Goal: Task Accomplishment & Management: Use online tool/utility

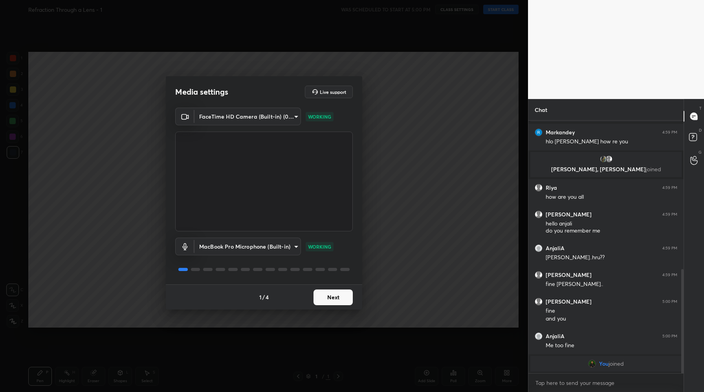
scroll to position [360, 0]
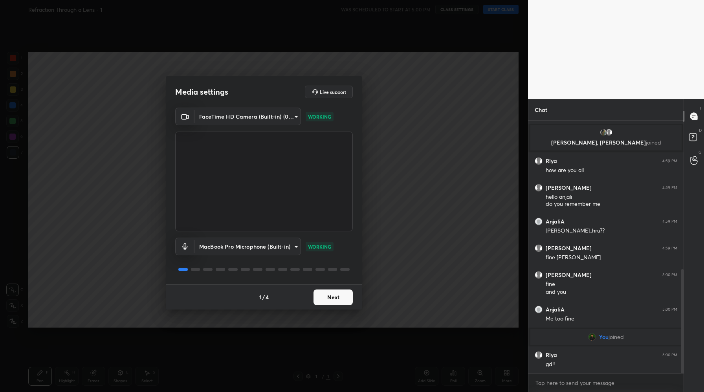
click at [329, 294] on button "Next" at bounding box center [332, 297] width 39 height 16
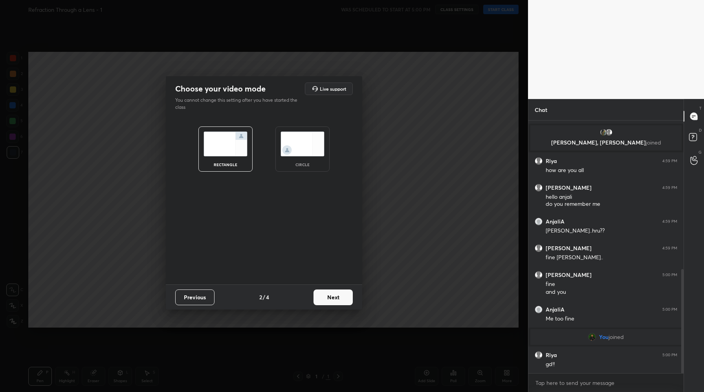
click at [329, 294] on button "Next" at bounding box center [332, 297] width 39 height 16
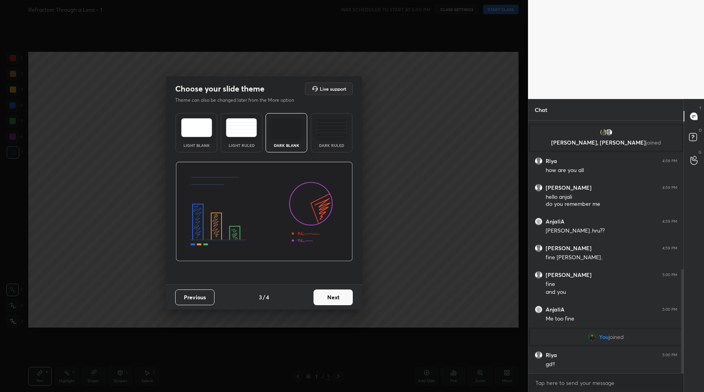
click at [335, 293] on button "Next" at bounding box center [332, 297] width 39 height 16
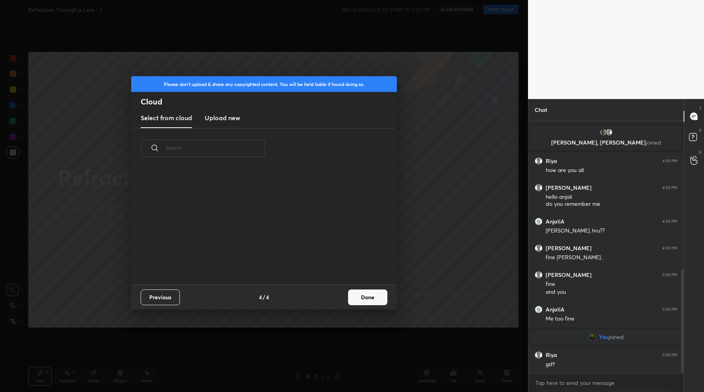
scroll to position [116, 252]
click at [221, 113] on h3 "Upload new" at bounding box center [222, 117] width 35 height 9
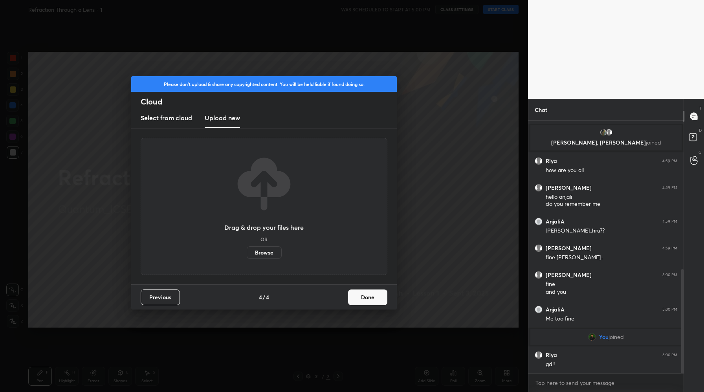
click at [261, 251] on label "Browse" at bounding box center [264, 252] width 35 height 13
click at [247, 251] on input "Browse" at bounding box center [247, 252] width 0 height 13
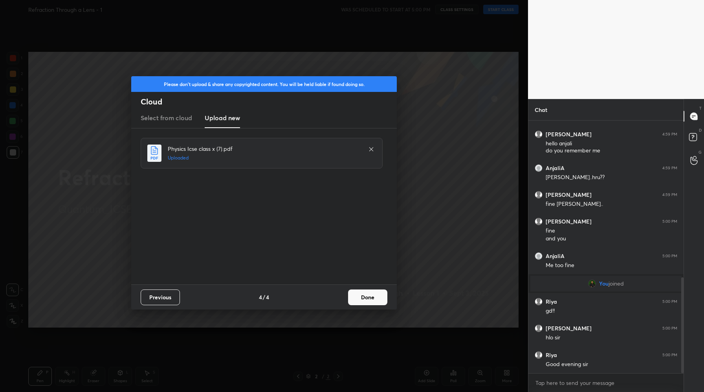
scroll to position [442, 0]
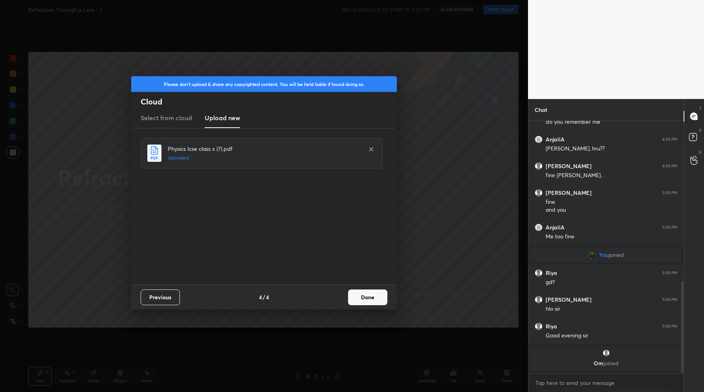
click at [366, 297] on button "Done" at bounding box center [367, 297] width 39 height 16
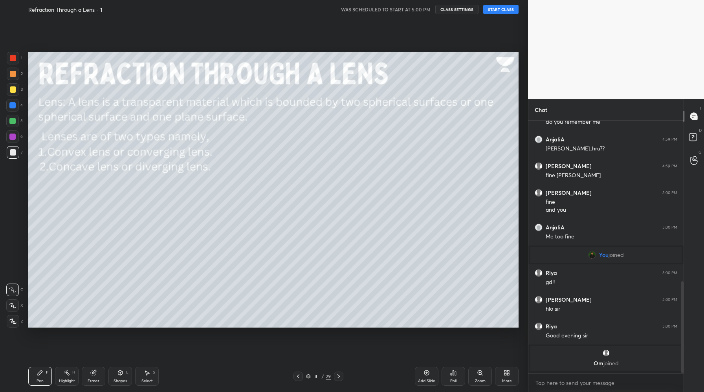
click at [298, 380] on div at bounding box center [297, 375] width 9 height 9
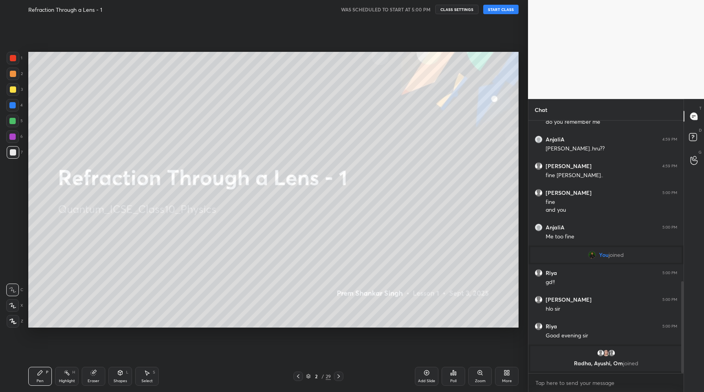
scroll to position [436, 0]
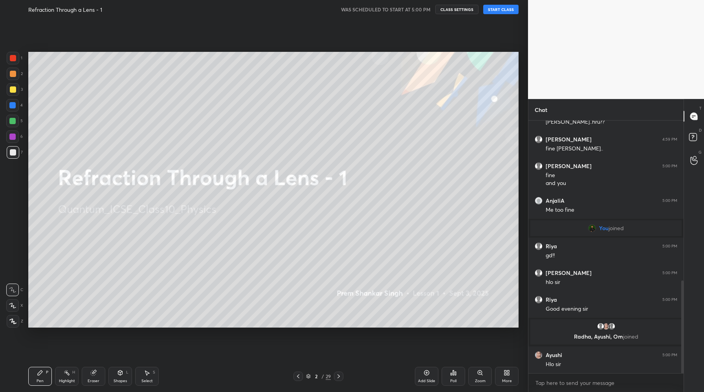
click at [497, 11] on button "START CLASS" at bounding box center [500, 9] width 35 height 9
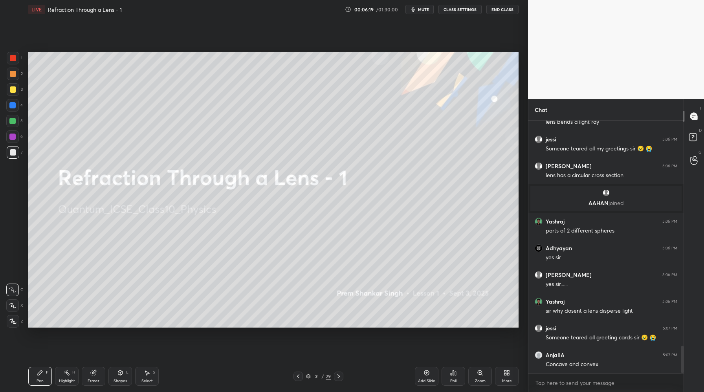
scroll to position [2095, 0]
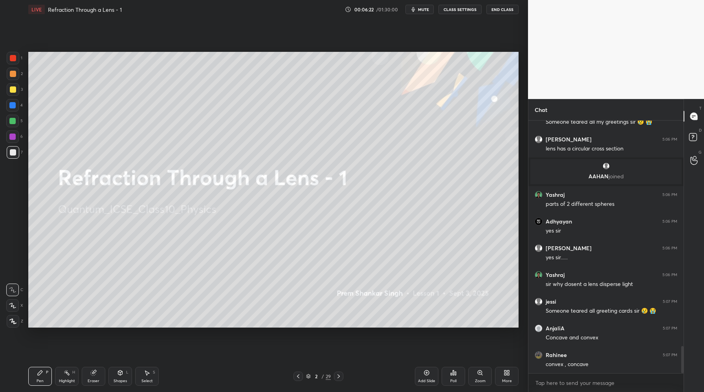
click at [427, 376] on div "Add Slide" at bounding box center [427, 376] width 24 height 19
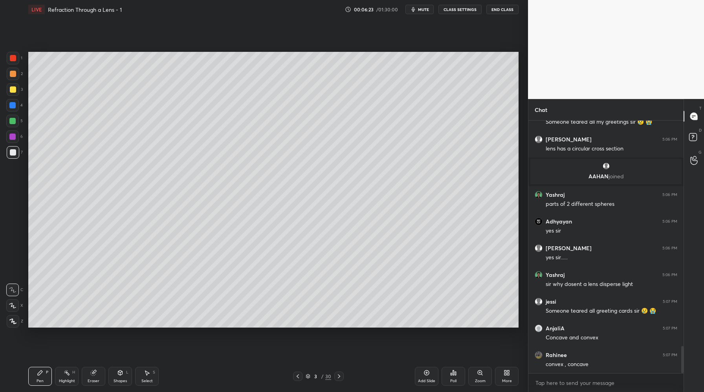
scroll to position [2122, 0]
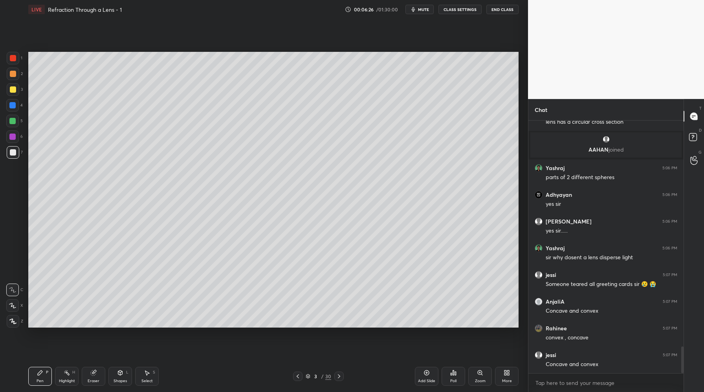
click at [10, 91] on div at bounding box center [13, 89] width 13 height 13
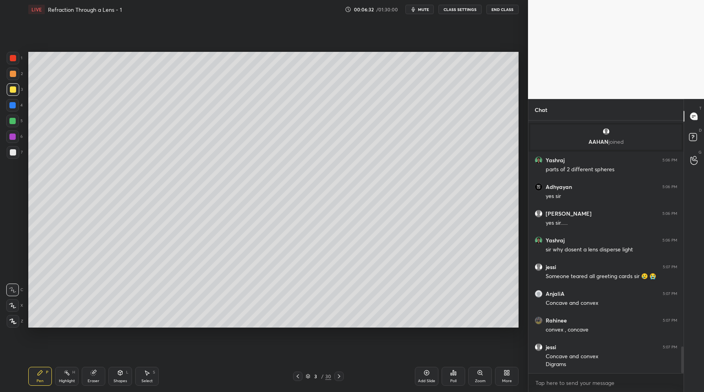
drag, startPoint x: 13, startPoint y: 154, endPoint x: 19, endPoint y: 151, distance: 6.9
click at [14, 154] on div at bounding box center [13, 152] width 6 height 6
click at [14, 318] on div at bounding box center [13, 321] width 13 height 13
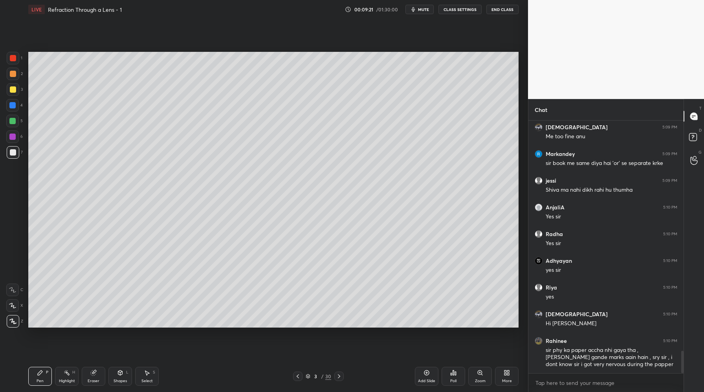
scroll to position [2579, 0]
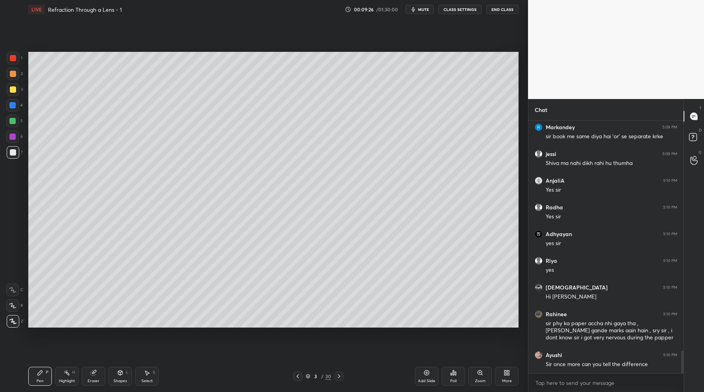
click at [84, 332] on div "Setting up your live class Poll for secs No correct answer Start poll" at bounding box center [273, 190] width 496 height 342
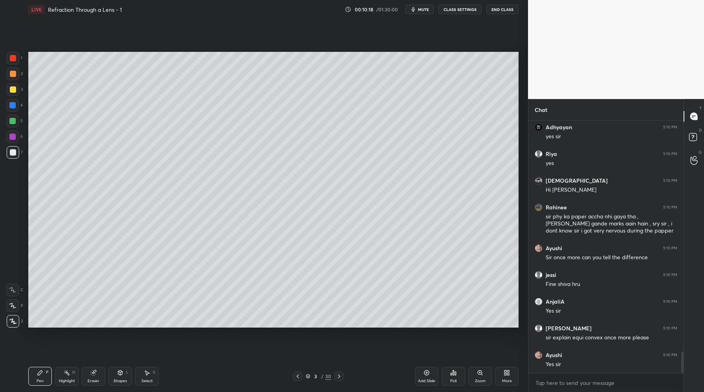
scroll to position [2713, 0]
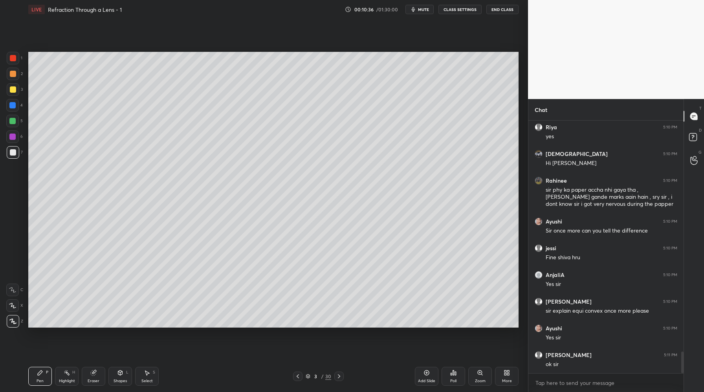
click at [519, 209] on div "Setting up your live class Poll for secs No correct answer Start poll" at bounding box center [273, 190] width 496 height 342
click at [520, 211] on div "Setting up your live class Poll for secs No correct answer Start poll" at bounding box center [273, 190] width 496 height 342
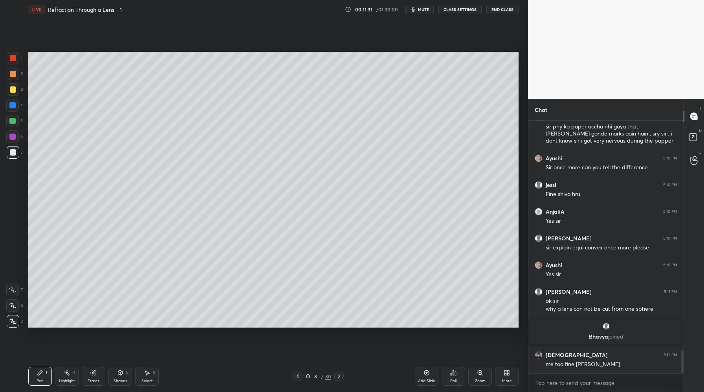
scroll to position [2519, 0]
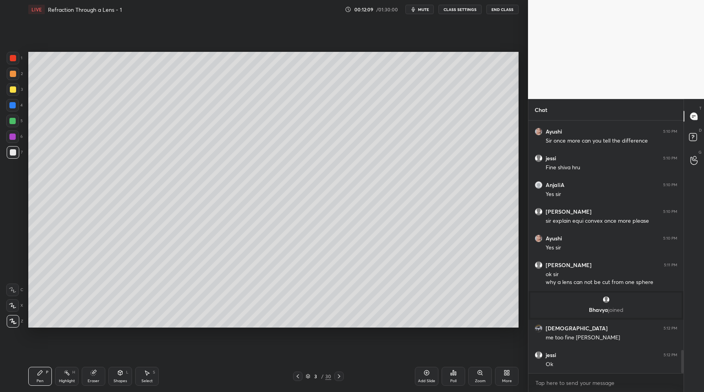
click at [99, 373] on div "Eraser" at bounding box center [94, 376] width 24 height 19
drag, startPoint x: 40, startPoint y: 377, endPoint x: 49, endPoint y: 368, distance: 12.8
click at [40, 377] on div "Pen P" at bounding box center [40, 376] width 24 height 19
click at [454, 333] on div "Setting up your live class Poll for secs No correct answer Start poll" at bounding box center [273, 190] width 496 height 342
click at [463, 327] on div "Setting up your live class Poll for secs No correct answer Start poll" at bounding box center [273, 190] width 496 height 342
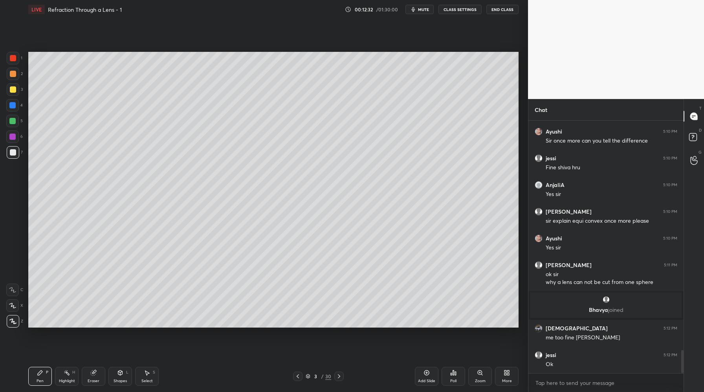
drag, startPoint x: 42, startPoint y: 377, endPoint x: 60, endPoint y: 374, distance: 18.3
click at [44, 377] on div "Pen P" at bounding box center [40, 376] width 24 height 19
click at [457, 330] on div "Setting up your live class Poll for secs No correct answer Start poll" at bounding box center [273, 190] width 496 height 342
click at [340, 376] on icon at bounding box center [339, 376] width 6 height 6
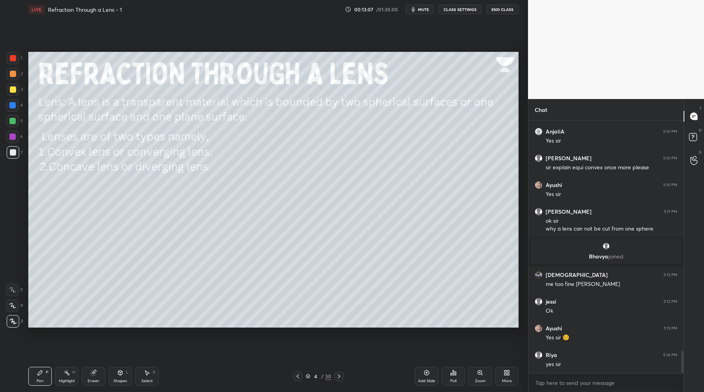
scroll to position [2601, 0]
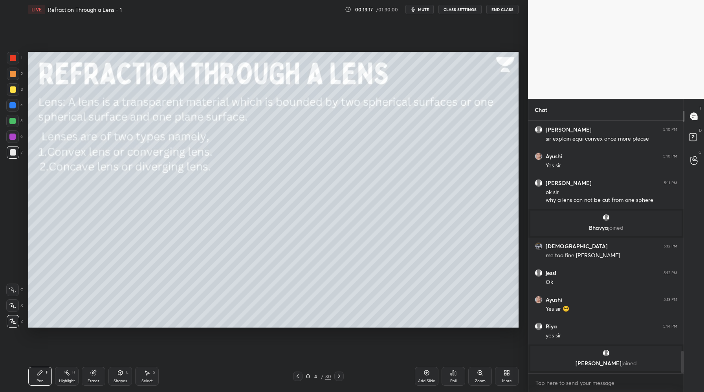
click at [341, 378] on icon at bounding box center [339, 376] width 6 height 6
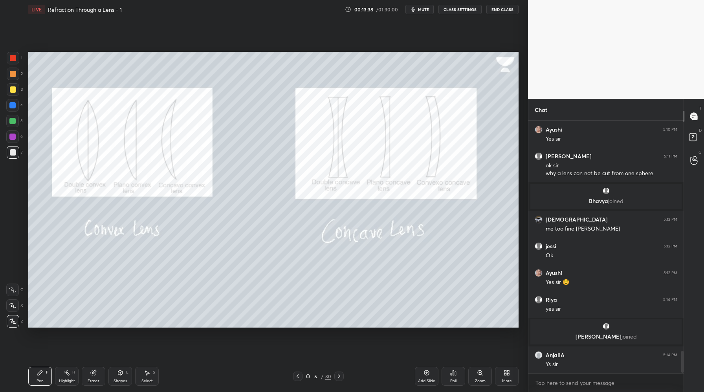
scroll to position [2626, 0]
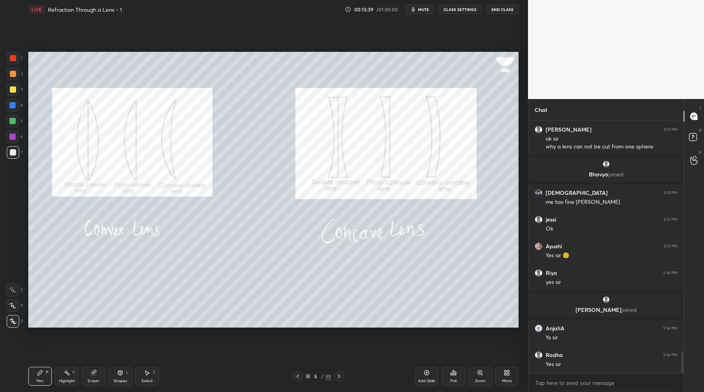
drag, startPoint x: 428, startPoint y: 382, endPoint x: 434, endPoint y: 383, distance: 5.9
click at [430, 383] on div "Add Slide" at bounding box center [426, 381] width 17 height 4
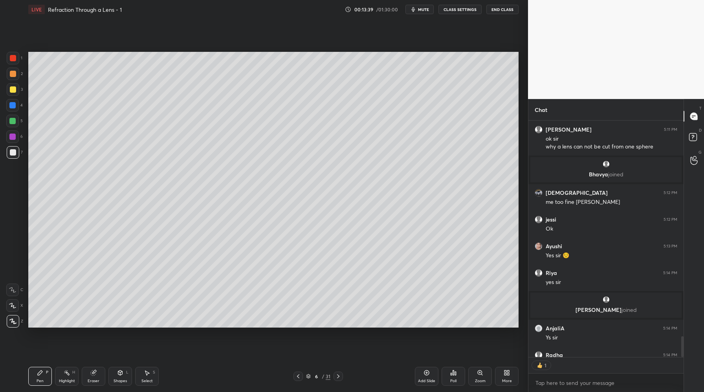
scroll to position [3, 3]
drag, startPoint x: 13, startPoint y: 86, endPoint x: 19, endPoint y: 85, distance: 5.6
click at [14, 87] on div at bounding box center [13, 89] width 6 height 6
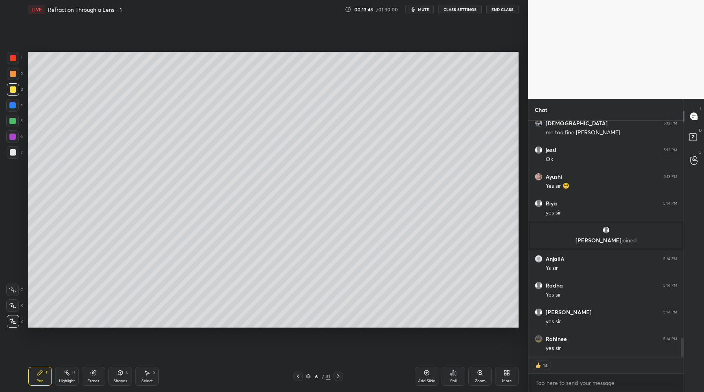
scroll to position [2722, 0]
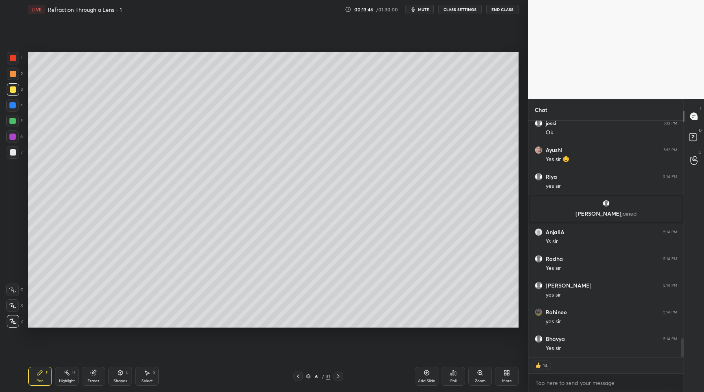
drag, startPoint x: 13, startPoint y: 151, endPoint x: 24, endPoint y: 144, distance: 13.3
click at [13, 152] on div at bounding box center [13, 152] width 6 height 6
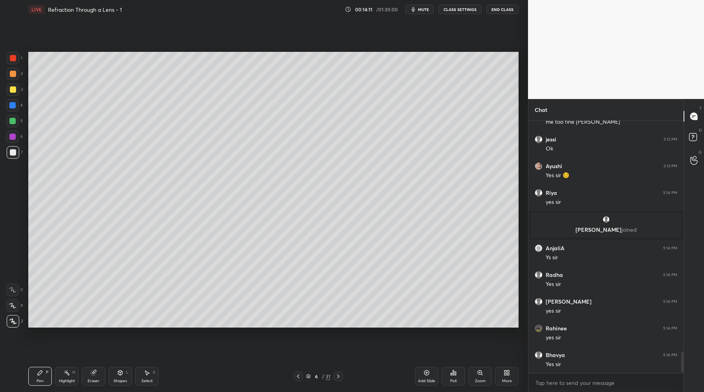
drag, startPoint x: 15, startPoint y: 90, endPoint x: 27, endPoint y: 88, distance: 12.8
click at [15, 90] on div at bounding box center [13, 89] width 6 height 6
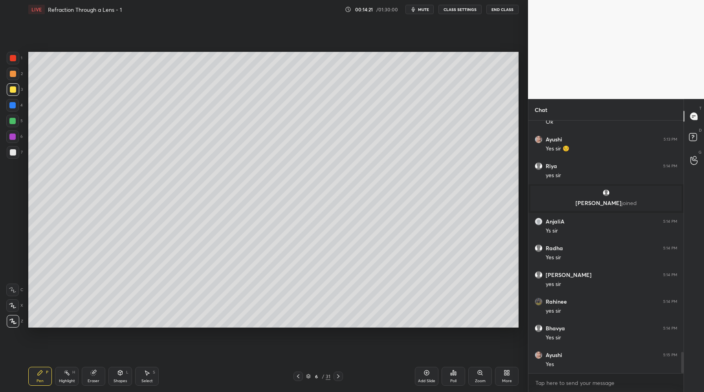
scroll to position [2759, 0]
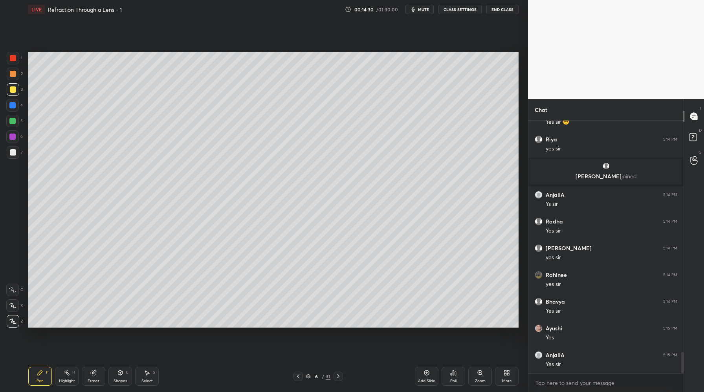
click at [12, 153] on div at bounding box center [13, 152] width 6 height 6
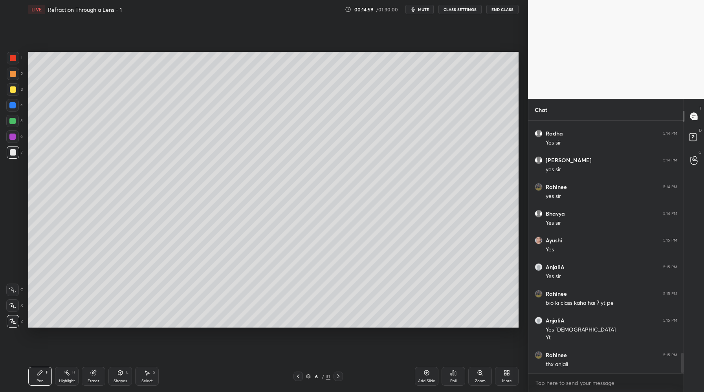
scroll to position [2874, 0]
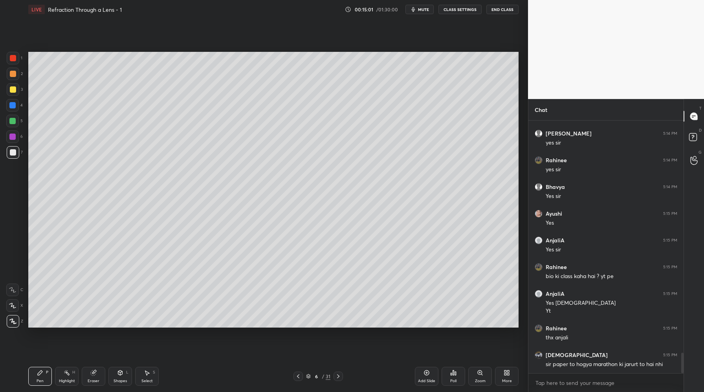
drag, startPoint x: 13, startPoint y: 72, endPoint x: 22, endPoint y: 83, distance: 14.2
click at [13, 73] on div at bounding box center [13, 74] width 6 height 6
click at [94, 378] on div "Eraser" at bounding box center [94, 376] width 24 height 19
drag, startPoint x: 39, startPoint y: 381, endPoint x: 39, endPoint y: 376, distance: 5.5
click at [39, 380] on div "Pen" at bounding box center [40, 381] width 7 height 4
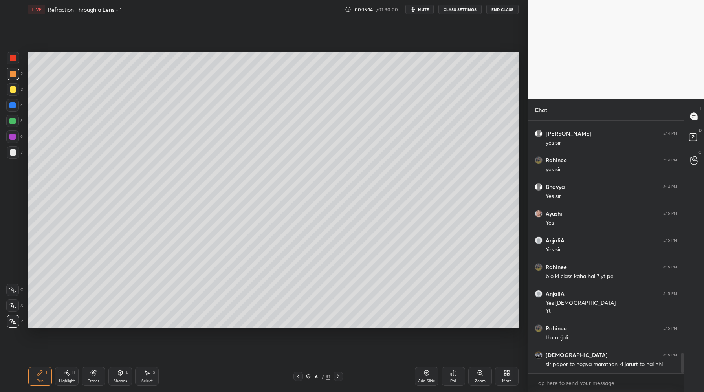
drag, startPoint x: 14, startPoint y: 156, endPoint x: 27, endPoint y: 159, distance: 13.7
click at [15, 157] on div at bounding box center [13, 152] width 13 height 13
click at [13, 77] on div at bounding box center [13, 74] width 6 height 6
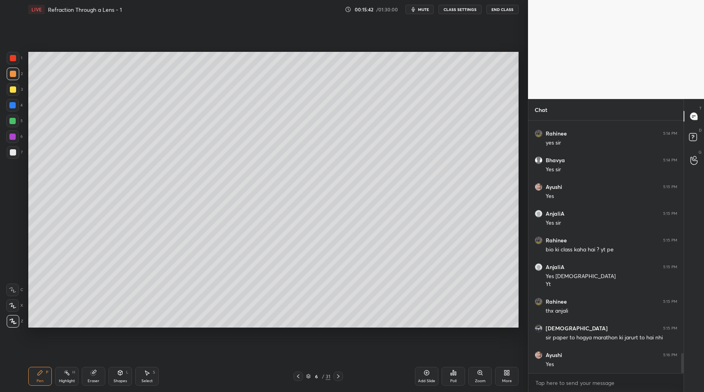
drag, startPoint x: 13, startPoint y: 122, endPoint x: 20, endPoint y: 129, distance: 10.0
click at [12, 122] on div at bounding box center [12, 121] width 6 height 6
click at [14, 73] on div at bounding box center [13, 74] width 6 height 6
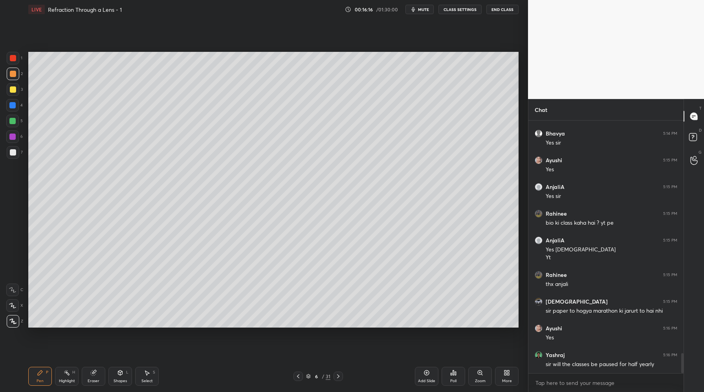
click at [66, 378] on div "Highlight H" at bounding box center [67, 376] width 24 height 19
drag, startPoint x: 93, startPoint y: 377, endPoint x: 96, endPoint y: 328, distance: 49.2
click at [93, 377] on div "Eraser" at bounding box center [94, 376] width 24 height 19
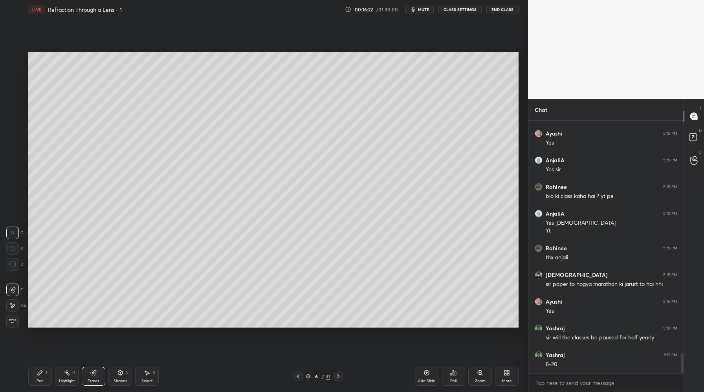
click at [43, 375] on div "Pen P" at bounding box center [40, 376] width 24 height 19
drag, startPoint x: 13, startPoint y: 154, endPoint x: 15, endPoint y: 158, distance: 4.7
click at [14, 155] on div at bounding box center [13, 152] width 13 height 13
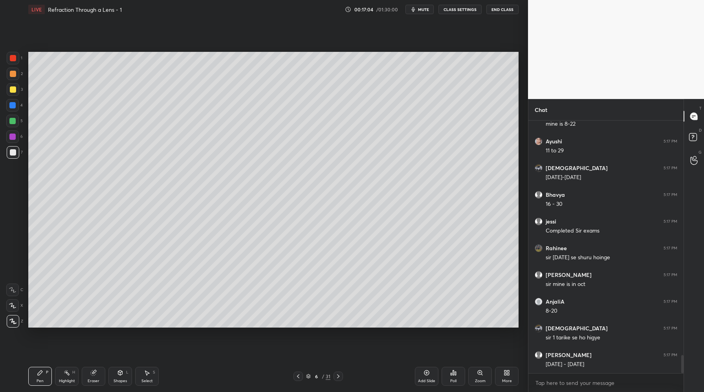
scroll to position [3255, 0]
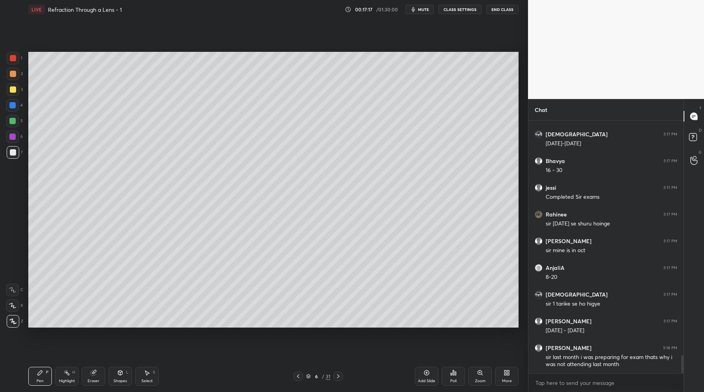
click at [93, 329] on div "Setting up your live class Poll for secs No correct answer Start poll" at bounding box center [273, 190] width 496 height 342
drag, startPoint x: 91, startPoint y: 327, endPoint x: 97, endPoint y: 328, distance: 5.9
click at [97, 329] on div "Setting up your live class Poll for secs No correct answer Start poll" at bounding box center [273, 190] width 496 height 342
click at [95, 329] on div "Setting up your live class Poll for secs No correct answer Start poll" at bounding box center [273, 190] width 496 height 342
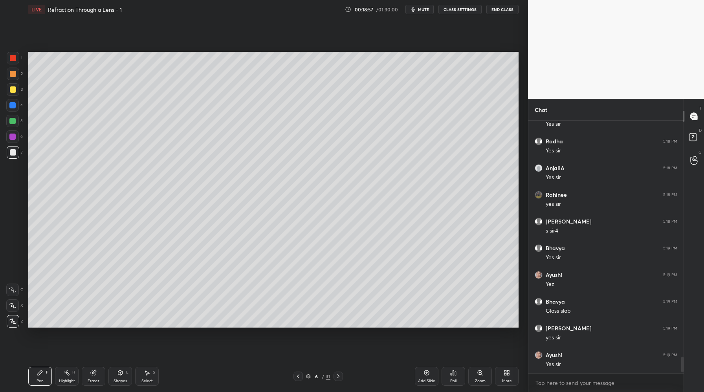
scroll to position [3575, 0]
drag, startPoint x: 13, startPoint y: 74, endPoint x: 23, endPoint y: 80, distance: 12.0
click at [13, 75] on div at bounding box center [13, 74] width 6 height 6
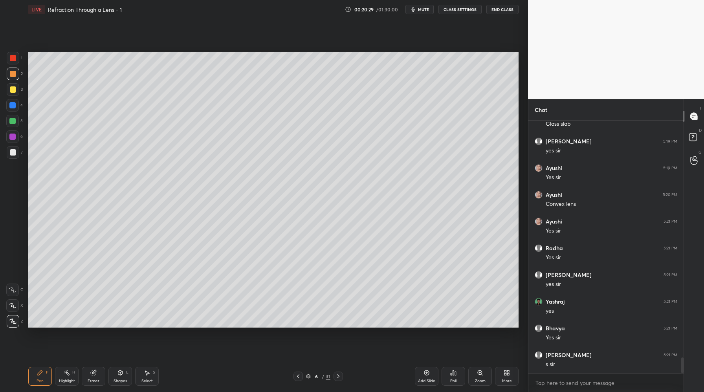
scroll to position [3789, 0]
click at [95, 382] on div "Eraser" at bounding box center [94, 381] width 12 height 4
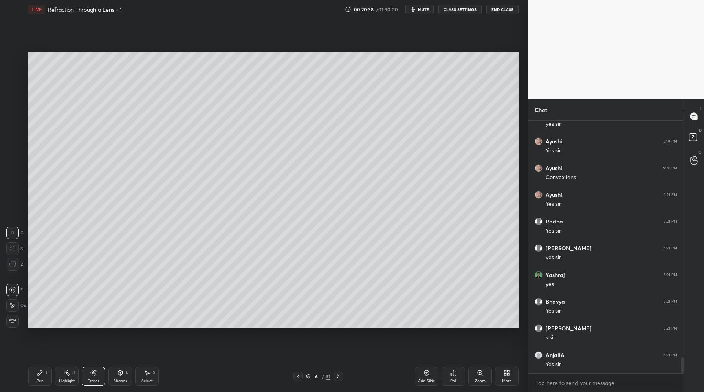
click at [37, 382] on div "Pen" at bounding box center [40, 381] width 7 height 4
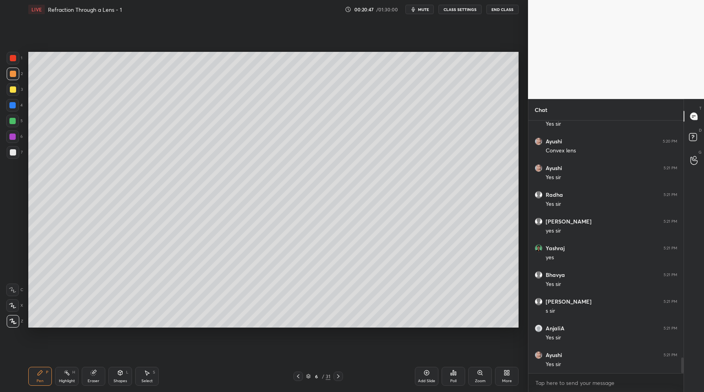
scroll to position [3842, 0]
drag, startPoint x: 95, startPoint y: 379, endPoint x: 100, endPoint y: 377, distance: 4.9
click at [97, 379] on div "Eraser" at bounding box center [94, 381] width 12 height 4
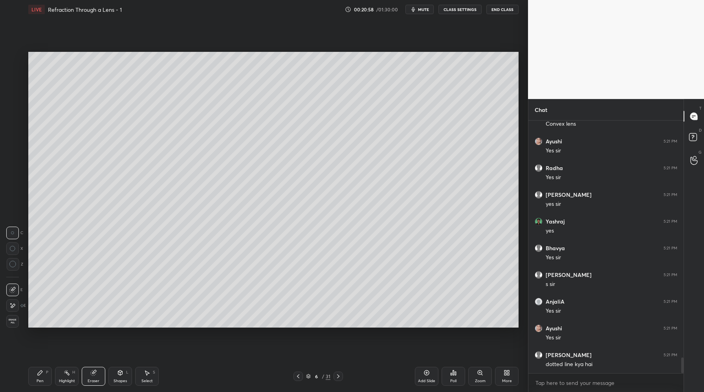
click at [42, 376] on div "Pen P" at bounding box center [40, 376] width 24 height 19
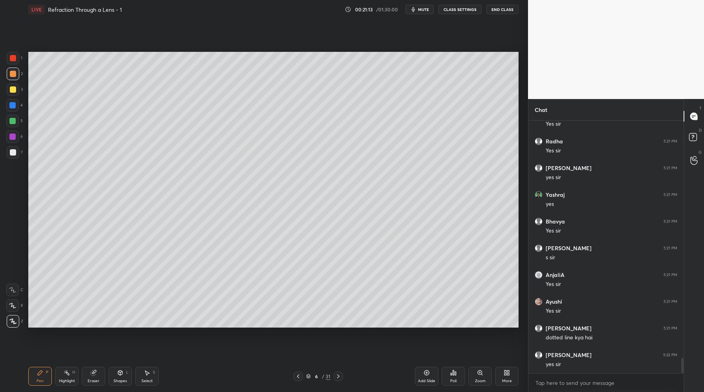
scroll to position [3, 3]
click at [340, 376] on icon at bounding box center [338, 376] width 6 height 6
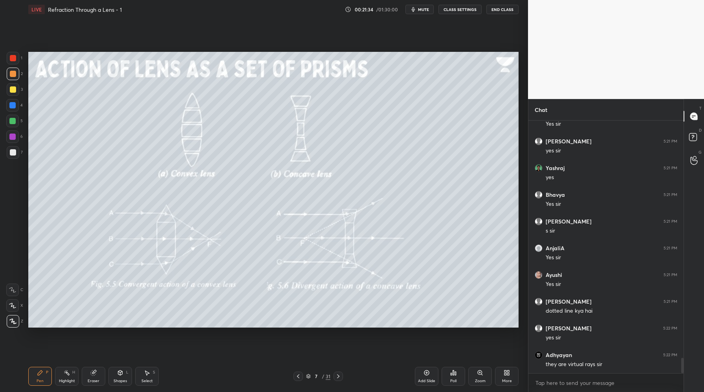
scroll to position [3922, 0]
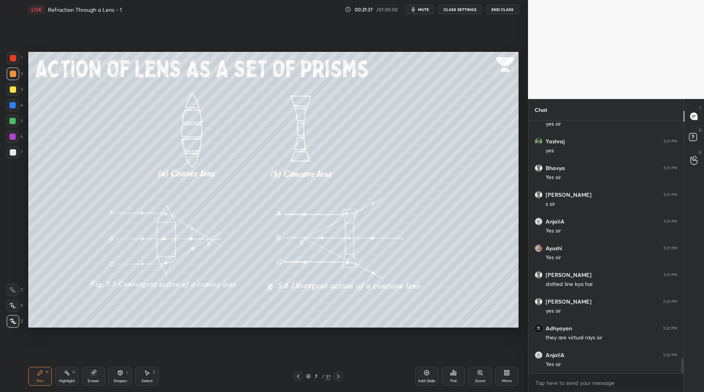
click at [299, 376] on icon at bounding box center [298, 376] width 6 height 6
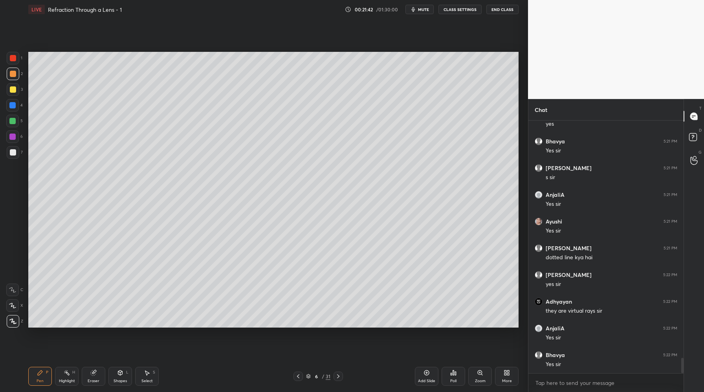
scroll to position [3978, 0]
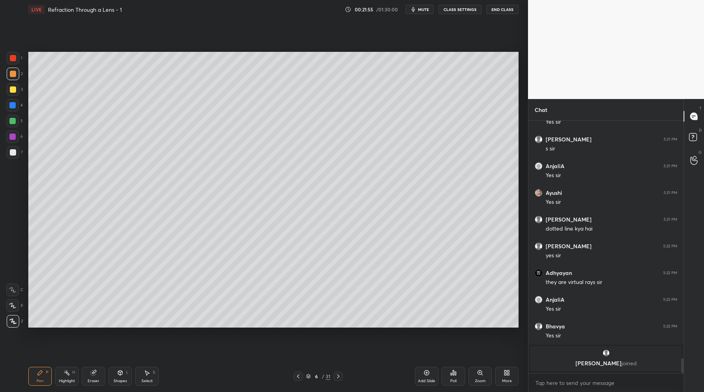
click at [339, 375] on icon at bounding box center [338, 376] width 6 height 6
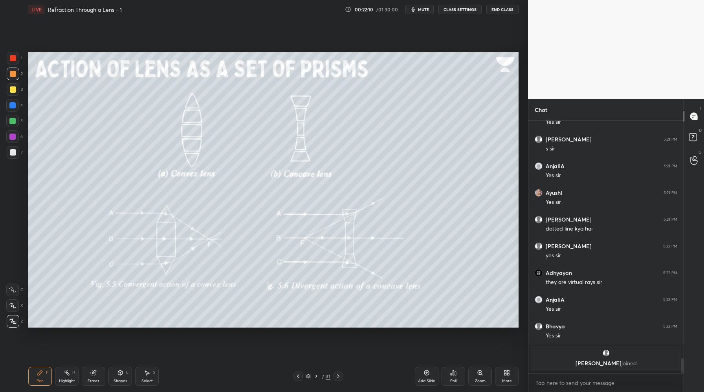
click at [339, 375] on icon at bounding box center [338, 376] width 6 height 6
click at [427, 370] on icon at bounding box center [426, 372] width 5 height 5
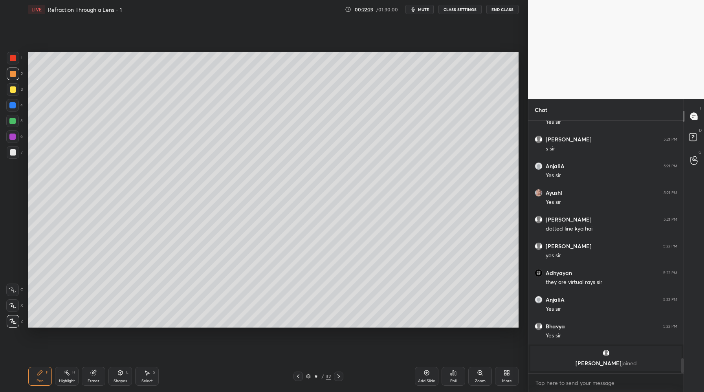
scroll to position [3596, 0]
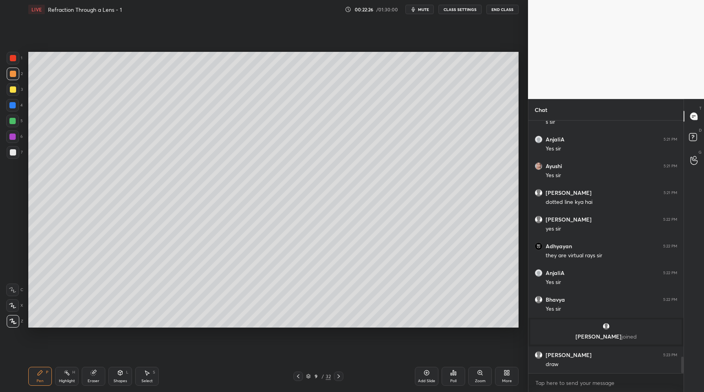
click at [12, 154] on div at bounding box center [13, 152] width 6 height 6
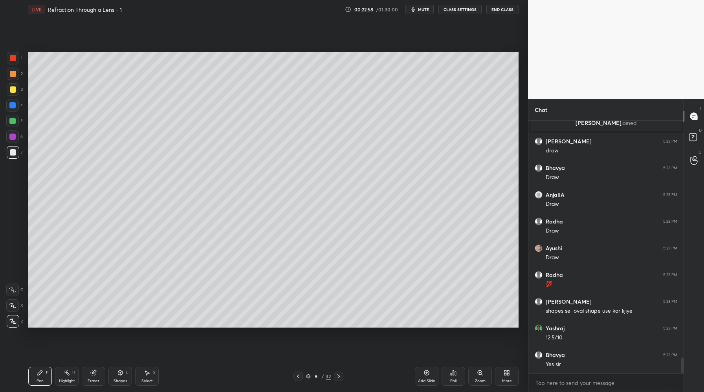
scroll to position [3836, 0]
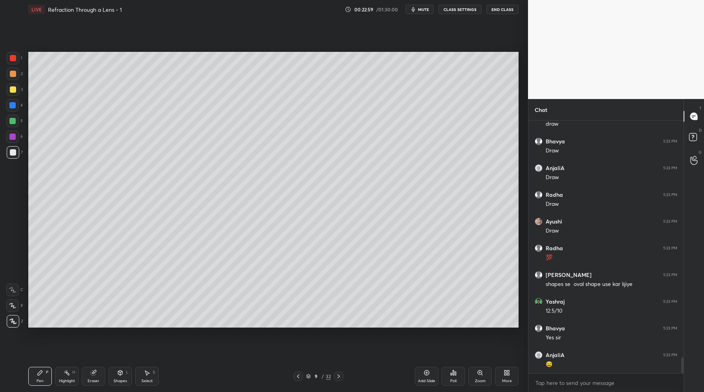
click at [95, 376] on div "Eraser" at bounding box center [94, 376] width 24 height 19
click at [39, 382] on div "Pen" at bounding box center [40, 381] width 7 height 4
drag, startPoint x: 95, startPoint y: 377, endPoint x: 108, endPoint y: 345, distance: 34.7
click at [96, 376] on div "Eraser" at bounding box center [94, 376] width 24 height 19
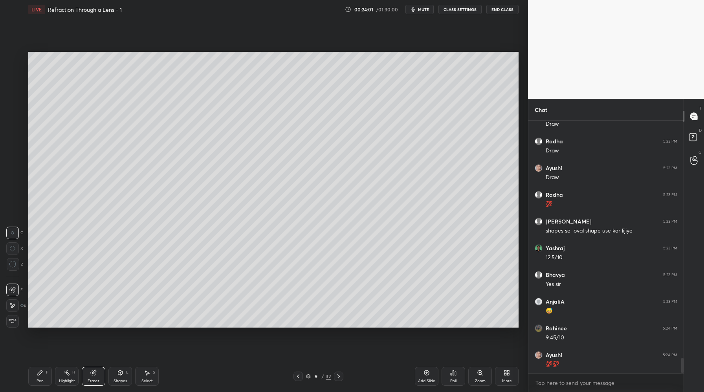
drag, startPoint x: 41, startPoint y: 372, endPoint x: 45, endPoint y: 371, distance: 4.5
click at [42, 373] on icon at bounding box center [40, 372] width 6 height 6
click at [93, 379] on div "Eraser" at bounding box center [94, 381] width 12 height 4
click at [71, 379] on div "Highlight" at bounding box center [67, 381] width 16 height 4
click at [46, 379] on div "Pen P" at bounding box center [40, 376] width 24 height 19
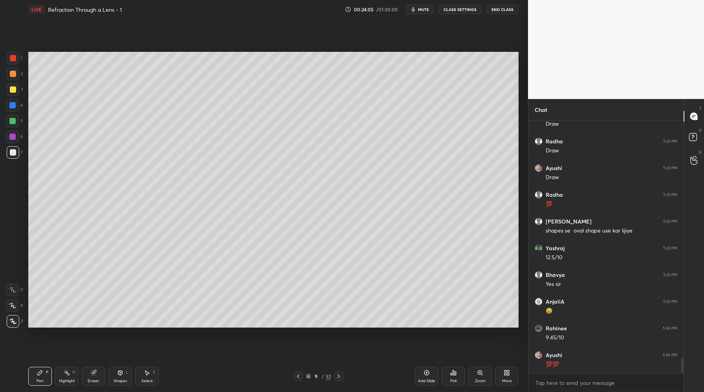
drag, startPoint x: 117, startPoint y: 376, endPoint x: 122, endPoint y: 370, distance: 7.5
click at [117, 376] on div "Shapes L" at bounding box center [120, 376] width 24 height 19
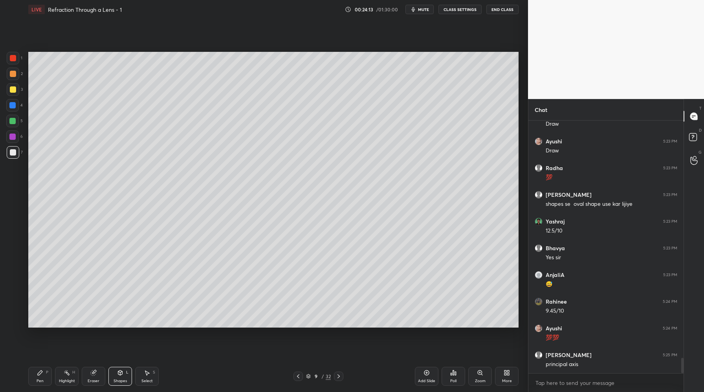
drag, startPoint x: 123, startPoint y: 371, endPoint x: 128, endPoint y: 366, distance: 7.8
click at [123, 370] on div "Shapes L" at bounding box center [120, 376] width 24 height 19
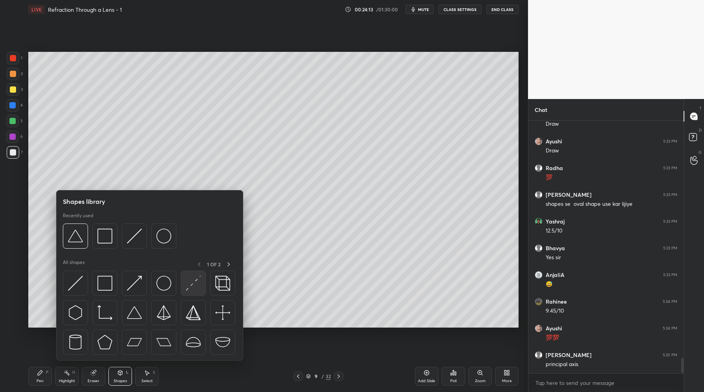
scroll to position [3943, 0]
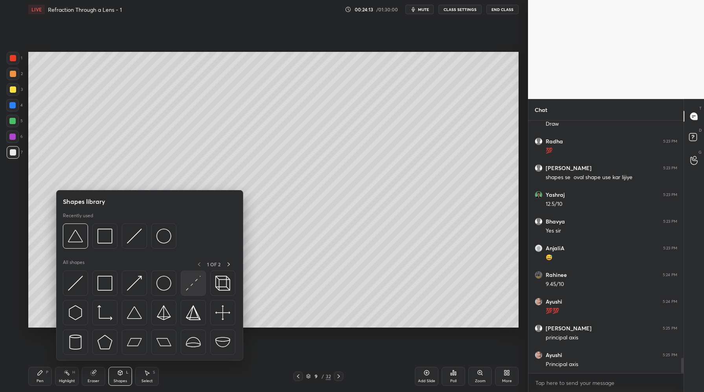
click at [193, 285] on img at bounding box center [193, 283] width 15 height 15
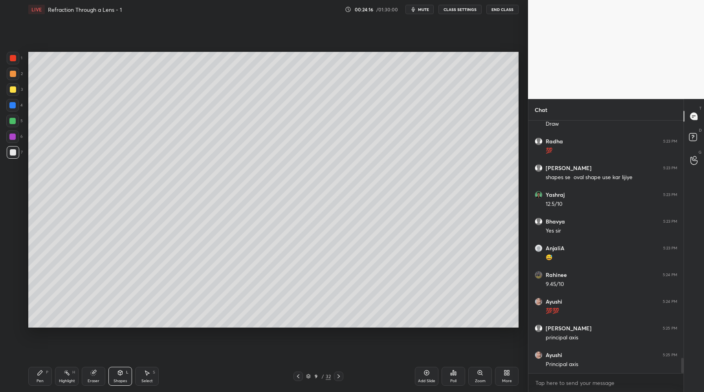
drag, startPoint x: 119, startPoint y: 374, endPoint x: 122, endPoint y: 362, distance: 12.0
click at [119, 373] on icon at bounding box center [120, 372] width 4 height 5
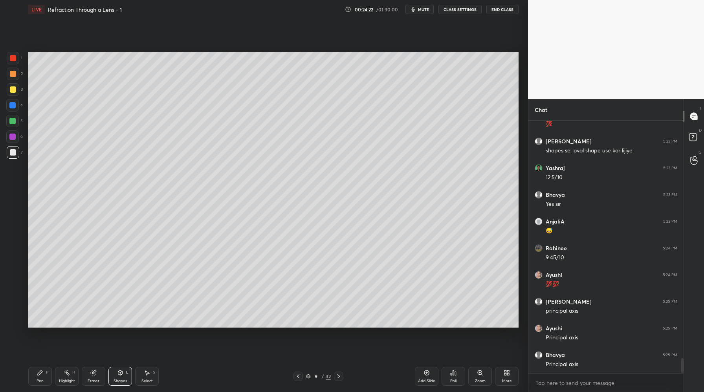
drag, startPoint x: 12, startPoint y: 89, endPoint x: 27, endPoint y: 90, distance: 15.4
click at [13, 90] on div at bounding box center [13, 89] width 6 height 6
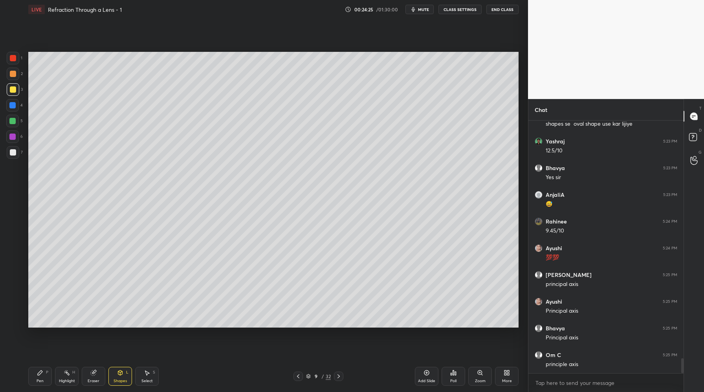
click at [43, 379] on div "Pen" at bounding box center [40, 381] width 7 height 4
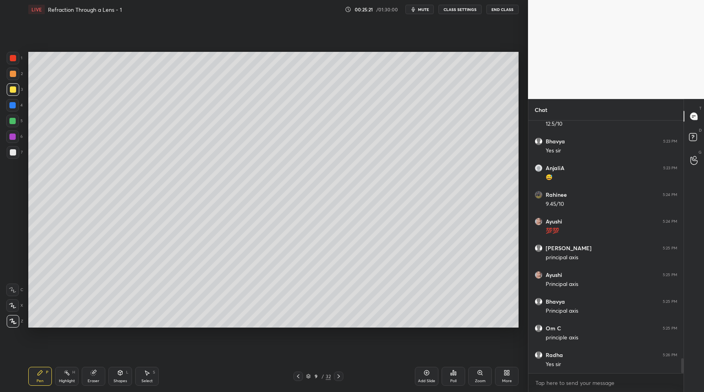
scroll to position [4050, 0]
drag, startPoint x: 427, startPoint y: 372, endPoint x: 427, endPoint y: 365, distance: 7.1
click at [427, 373] on icon at bounding box center [426, 372] width 6 height 6
drag, startPoint x: 13, startPoint y: 152, endPoint x: 23, endPoint y: 150, distance: 10.3
click at [13, 152] on div at bounding box center [13, 152] width 6 height 6
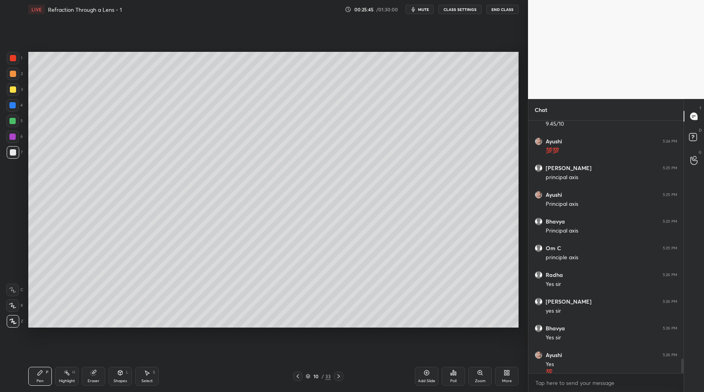
scroll to position [4111, 0]
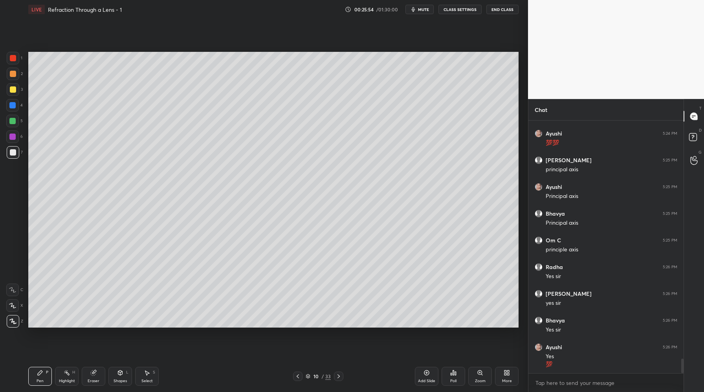
click at [298, 377] on icon at bounding box center [297, 376] width 6 height 6
click at [338, 375] on icon at bounding box center [338, 376] width 6 height 6
click at [97, 385] on div "Eraser" at bounding box center [94, 376] width 24 height 19
click at [121, 381] on div "Shapes" at bounding box center [119, 381] width 13 height 4
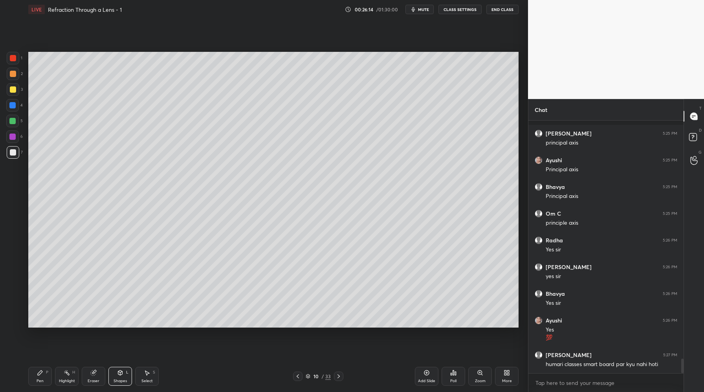
scroll to position [4172, 0]
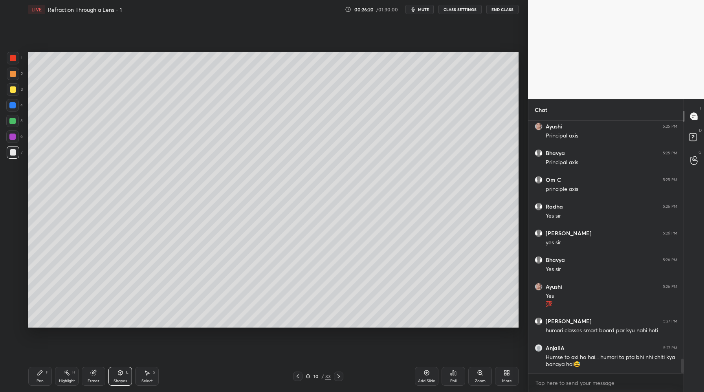
click at [13, 89] on div at bounding box center [13, 89] width 6 height 6
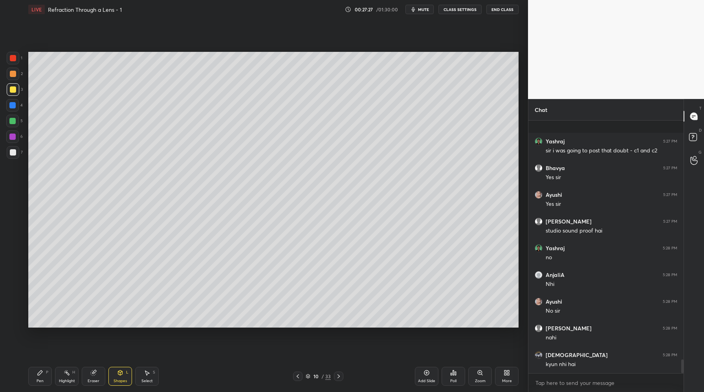
scroll to position [4465, 0]
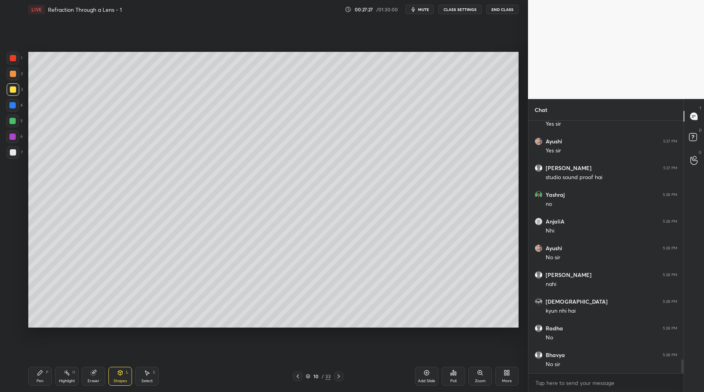
click at [43, 386] on div "Pen P Highlight H Eraser Shapes L Select S 10 / 33 Add Slide Poll Zoom More" at bounding box center [273, 375] width 490 height 31
drag, startPoint x: 40, startPoint y: 379, endPoint x: 44, endPoint y: 380, distance: 4.3
click at [42, 381] on div "Pen" at bounding box center [40, 381] width 7 height 4
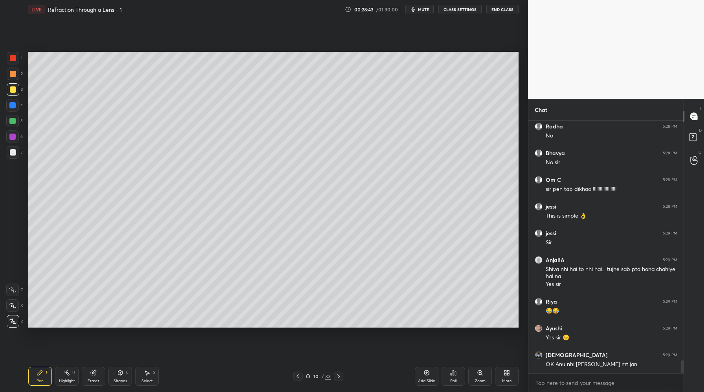
scroll to position [4694, 0]
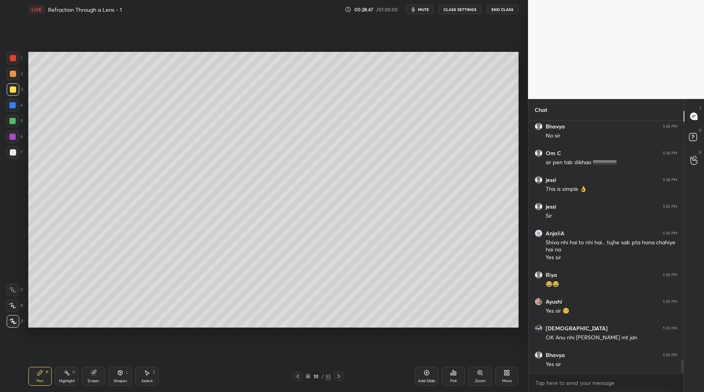
drag, startPoint x: 425, startPoint y: 373, endPoint x: 428, endPoint y: 369, distance: 5.3
click at [425, 373] on icon at bounding box center [426, 372] width 6 height 6
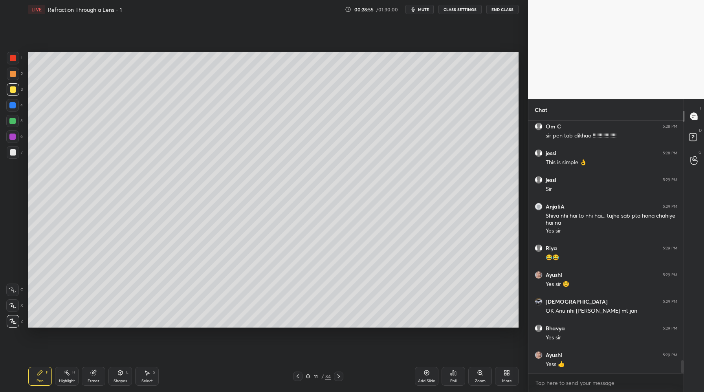
drag, startPoint x: 12, startPoint y: 155, endPoint x: 16, endPoint y: 154, distance: 4.5
click at [13, 155] on div at bounding box center [13, 152] width 13 height 13
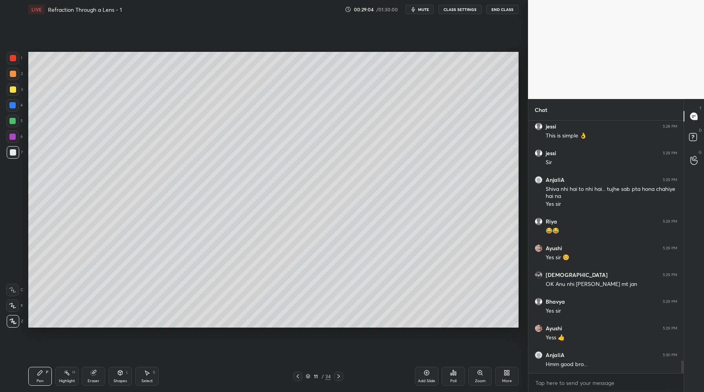
click at [12, 121] on div at bounding box center [12, 121] width 6 height 6
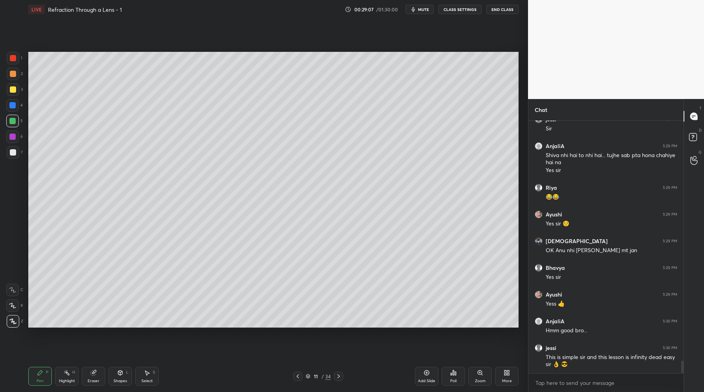
drag, startPoint x: 13, startPoint y: 74, endPoint x: 27, endPoint y: 84, distance: 16.6
click at [14, 75] on div at bounding box center [13, 74] width 6 height 6
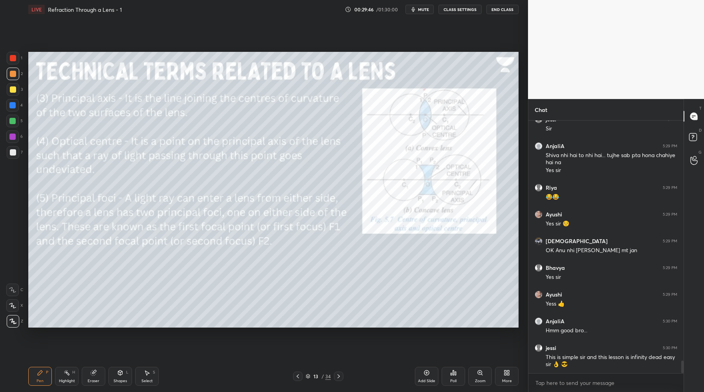
click at [54, 91] on div "Setting up your live class Poll for secs No correct answer Start poll" at bounding box center [273, 190] width 496 height 342
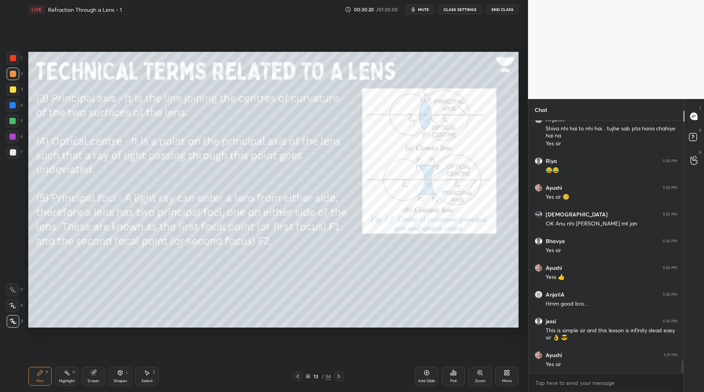
click at [338, 378] on icon at bounding box center [338, 376] width 6 height 6
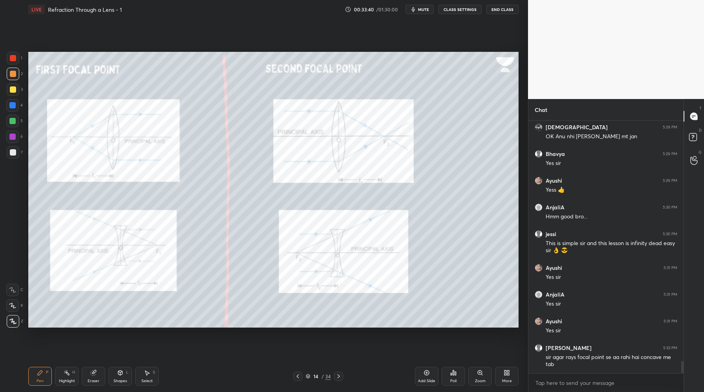
scroll to position [4922, 0]
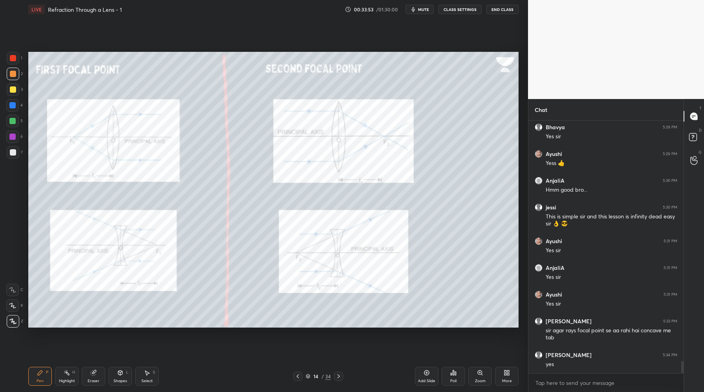
click at [13, 58] on div at bounding box center [13, 58] width 6 height 6
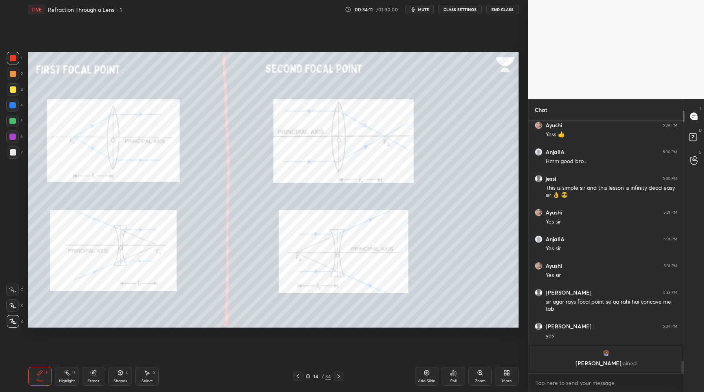
click at [13, 78] on div at bounding box center [13, 74] width 13 height 13
click at [337, 378] on icon at bounding box center [338, 376] width 6 height 6
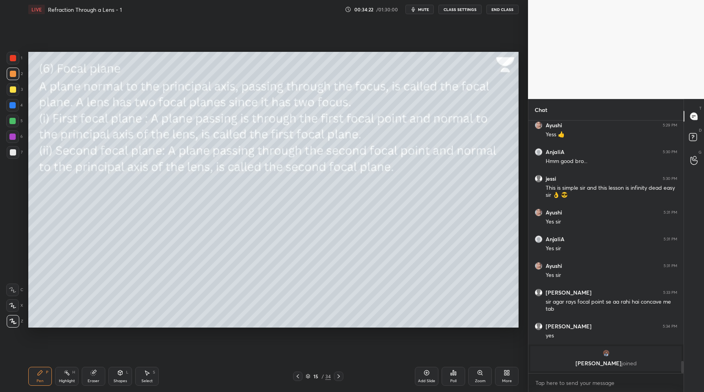
click at [297, 377] on icon at bounding box center [297, 376] width 2 height 4
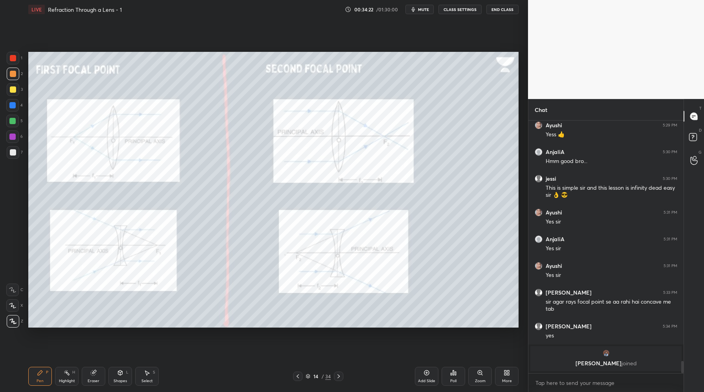
click at [297, 376] on icon at bounding box center [297, 376] width 6 height 6
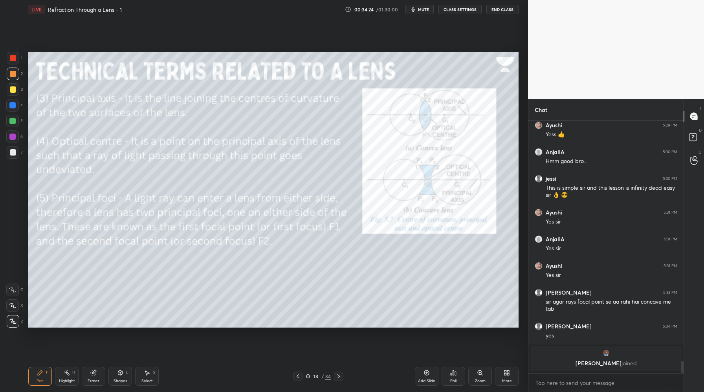
drag, startPoint x: 338, startPoint y: 376, endPoint x: 336, endPoint y: 372, distance: 4.2
click at [338, 376] on icon at bounding box center [338, 376] width 6 height 6
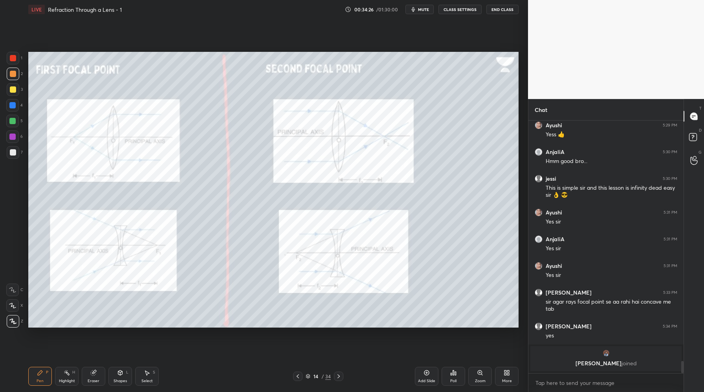
drag, startPoint x: 338, startPoint y: 380, endPoint x: 328, endPoint y: 352, distance: 29.2
click at [338, 379] on div at bounding box center [338, 375] width 9 height 9
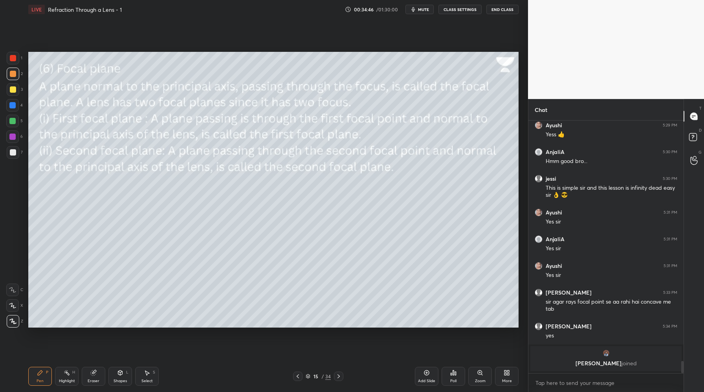
drag, startPoint x: 297, startPoint y: 375, endPoint x: 277, endPoint y: 339, distance: 41.0
click at [297, 374] on icon at bounding box center [297, 376] width 6 height 6
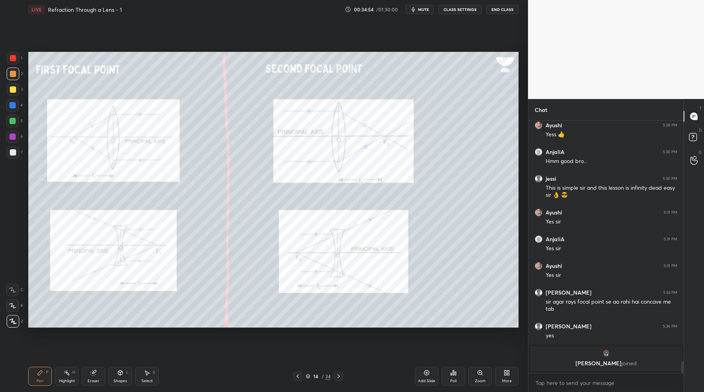
drag, startPoint x: 338, startPoint y: 378, endPoint x: 337, endPoint y: 375, distance: 4.0
click at [338, 377] on icon at bounding box center [338, 376] width 6 height 6
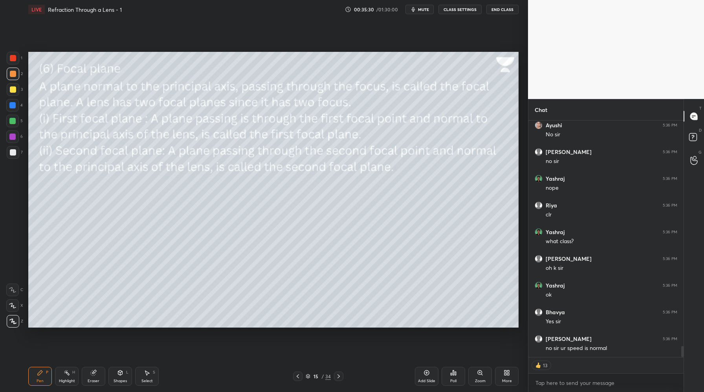
scroll to position [4931, 0]
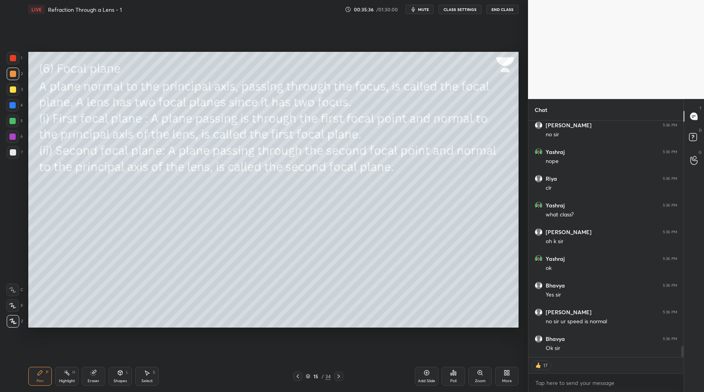
click at [298, 377] on icon at bounding box center [297, 376] width 6 height 6
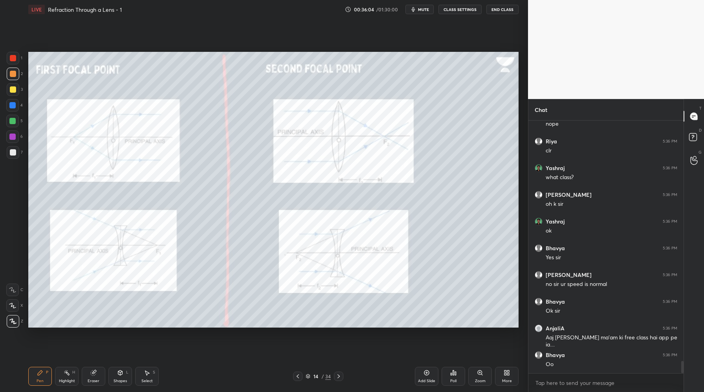
scroll to position [4995, 0]
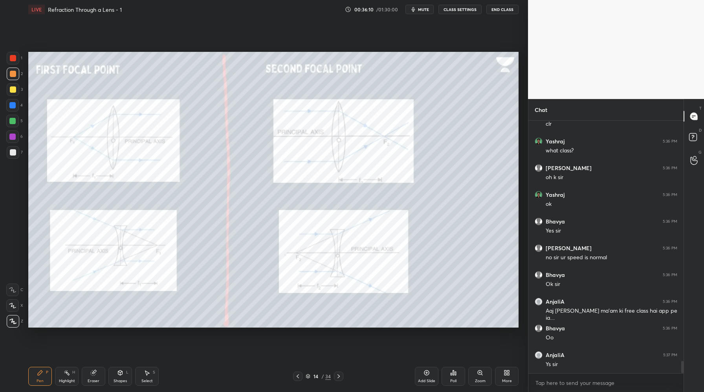
click at [337, 376] on icon at bounding box center [338, 376] width 6 height 6
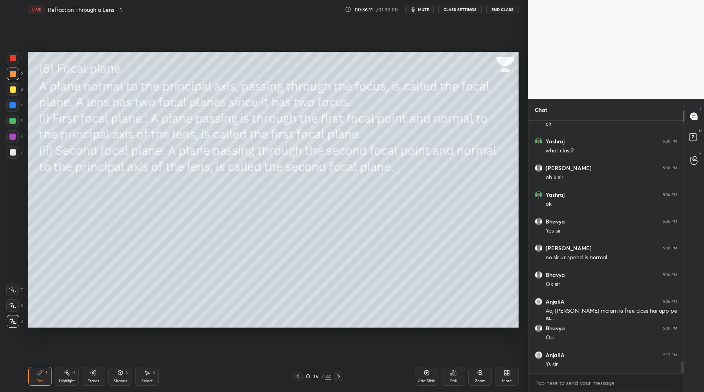
click at [337, 376] on icon at bounding box center [338, 376] width 6 height 6
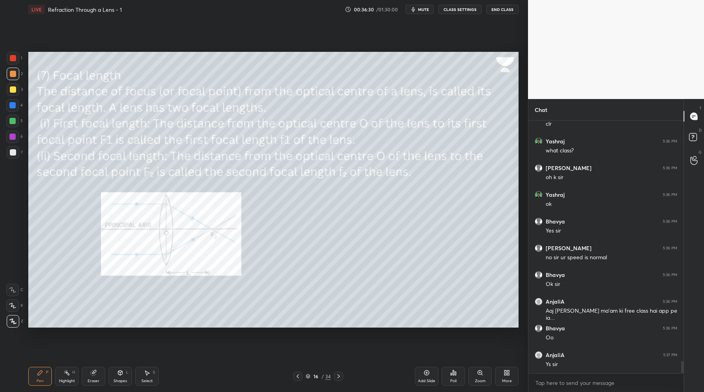
click at [337, 375] on icon at bounding box center [338, 376] width 6 height 6
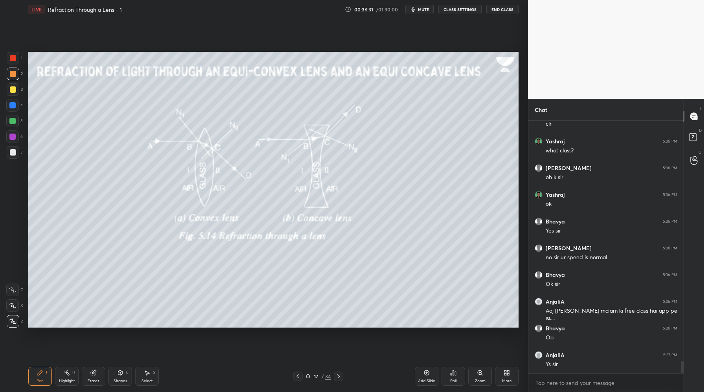
click at [294, 373] on div at bounding box center [297, 375] width 9 height 9
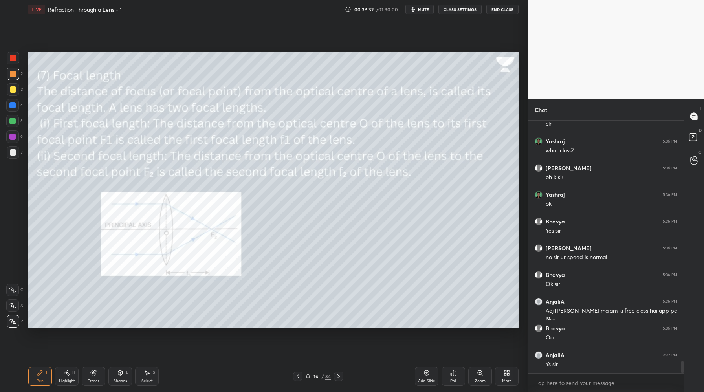
drag, startPoint x: 428, startPoint y: 373, endPoint x: 426, endPoint y: 366, distance: 7.0
click at [428, 373] on icon at bounding box center [426, 372] width 6 height 6
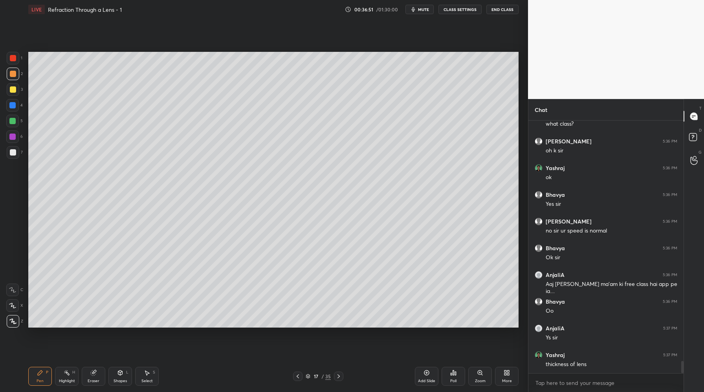
scroll to position [5030, 0]
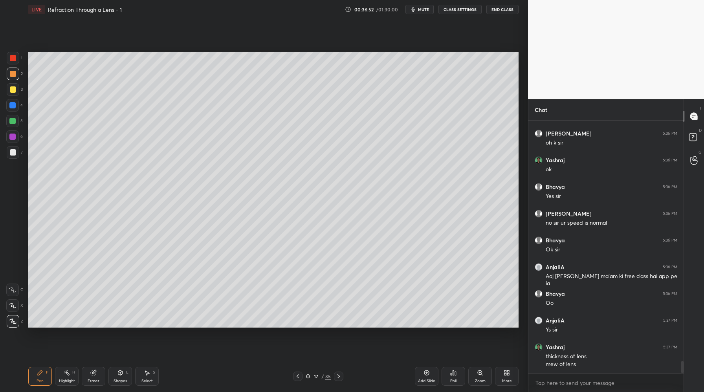
drag, startPoint x: 12, startPoint y: 155, endPoint x: 28, endPoint y: 139, distance: 21.9
click at [13, 155] on div at bounding box center [13, 152] width 6 height 6
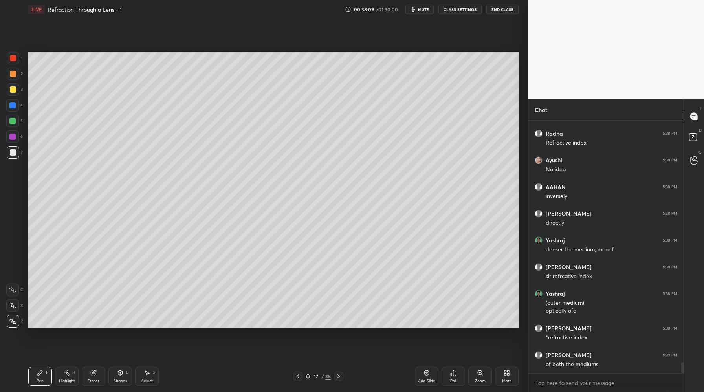
scroll to position [5465, 0]
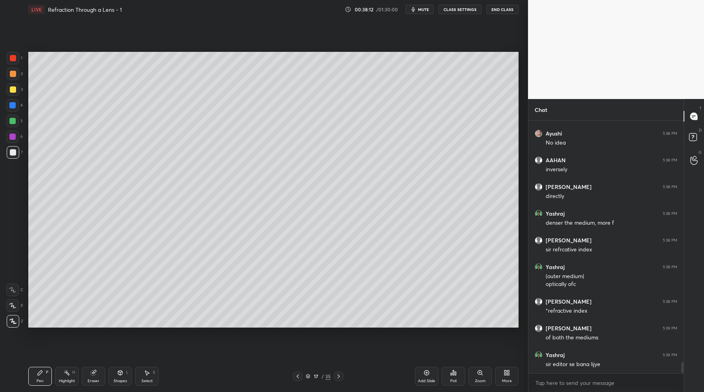
click at [14, 104] on div at bounding box center [12, 105] width 6 height 6
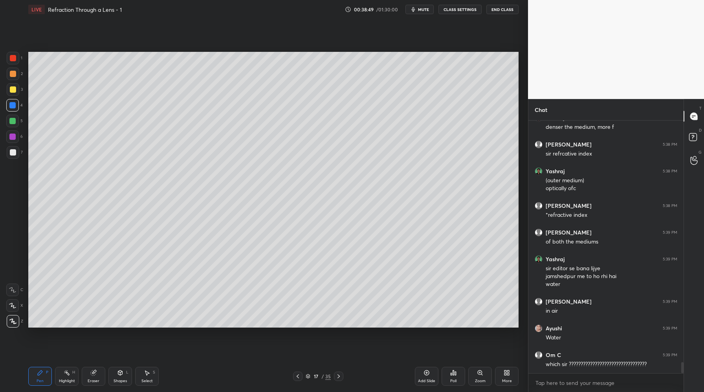
scroll to position [5588, 0]
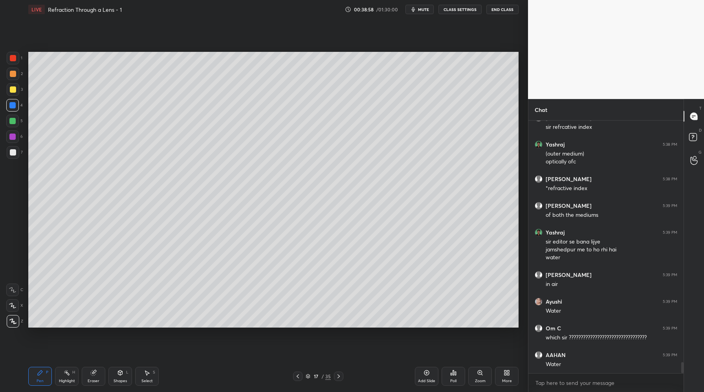
drag, startPoint x: 15, startPoint y: 73, endPoint x: 15, endPoint y: 77, distance: 4.3
click at [14, 74] on div at bounding box center [13, 74] width 6 height 6
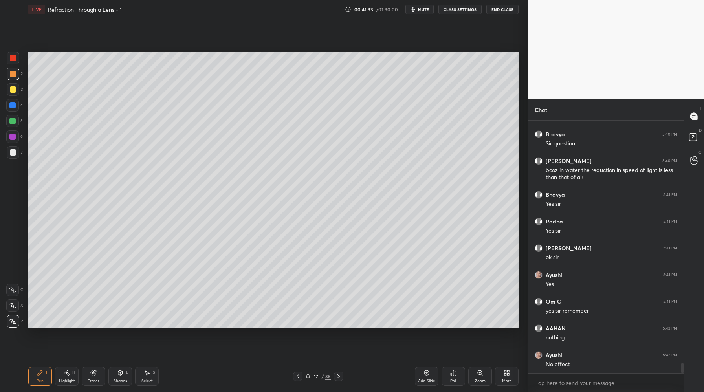
scroll to position [5915, 0]
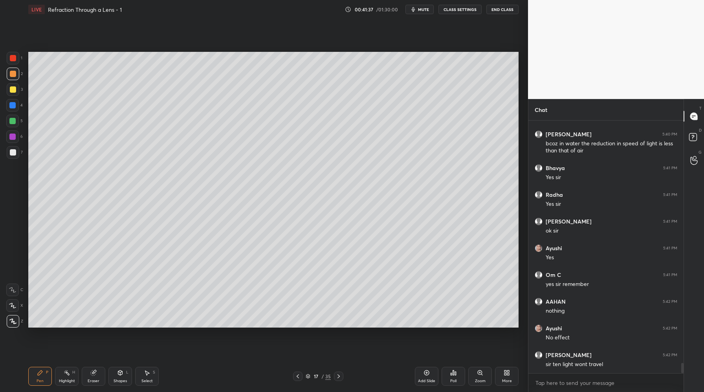
click at [427, 372] on icon at bounding box center [426, 372] width 2 height 2
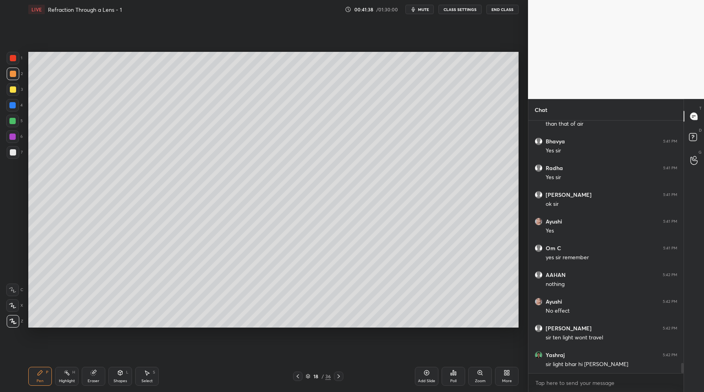
drag, startPoint x: 13, startPoint y: 153, endPoint x: 26, endPoint y: 147, distance: 14.4
click at [13, 153] on div at bounding box center [13, 152] width 6 height 6
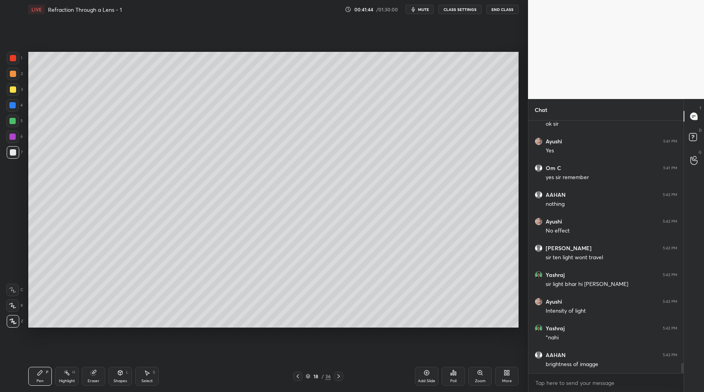
scroll to position [6049, 0]
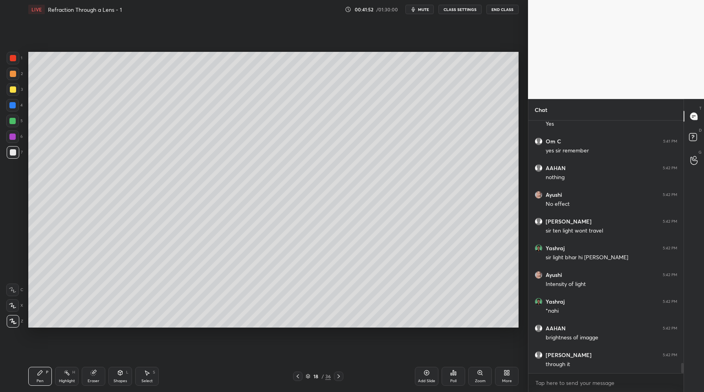
click at [11, 91] on div "3" at bounding box center [15, 91] width 16 height 16
click at [15, 88] on div at bounding box center [13, 89] width 6 height 6
click at [93, 377] on div "Eraser" at bounding box center [94, 376] width 24 height 19
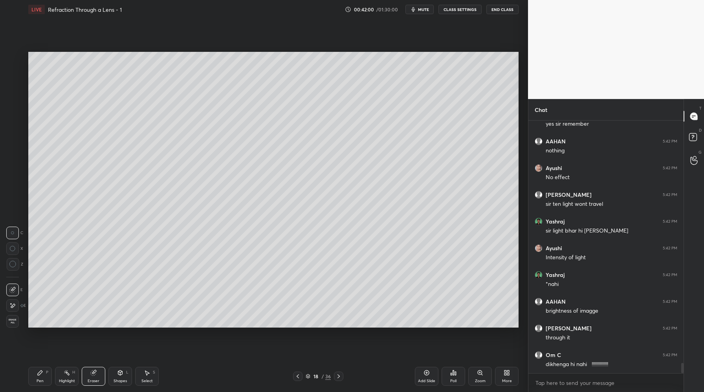
drag, startPoint x: 41, startPoint y: 375, endPoint x: 40, endPoint y: 369, distance: 6.4
click at [42, 374] on icon at bounding box center [40, 372] width 6 height 6
click at [14, 103] on div at bounding box center [12, 105] width 6 height 6
drag, startPoint x: 13, startPoint y: 121, endPoint x: 20, endPoint y: 121, distance: 7.5
click at [14, 121] on div at bounding box center [12, 121] width 6 height 6
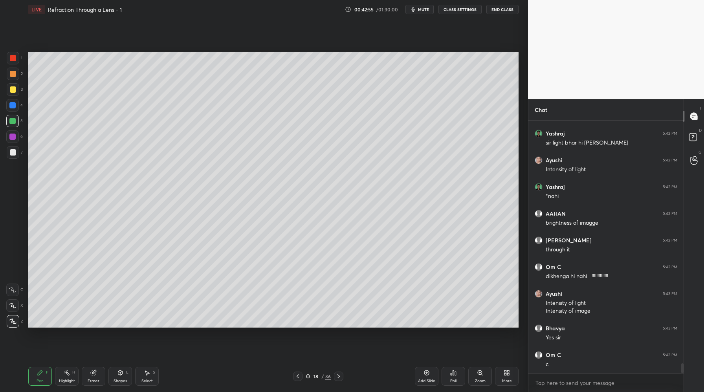
scroll to position [6171, 0]
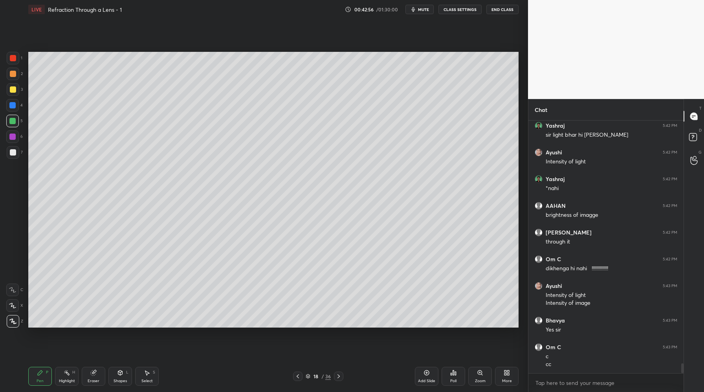
click at [339, 378] on icon at bounding box center [338, 376] width 6 height 6
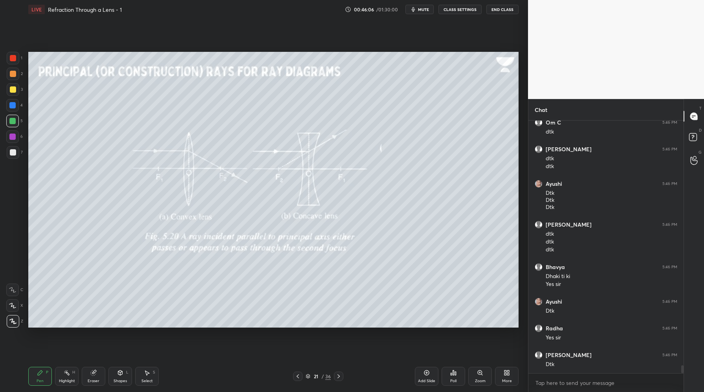
scroll to position [7750, 0]
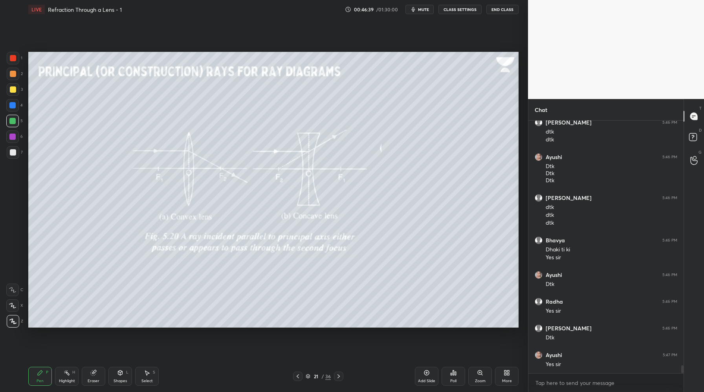
drag, startPoint x: 299, startPoint y: 378, endPoint x: 299, endPoint y: 374, distance: 3.9
click at [299, 379] on icon at bounding box center [297, 376] width 6 height 6
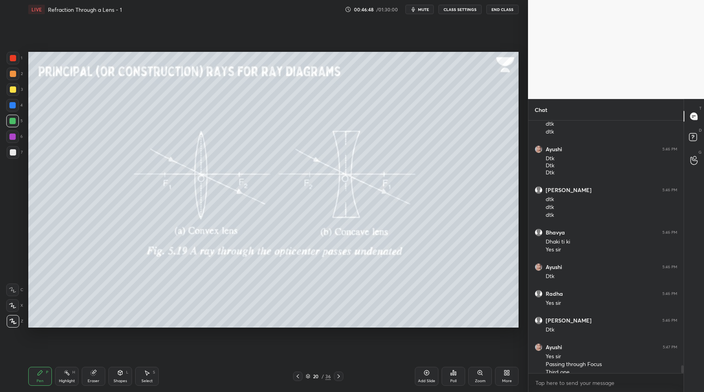
scroll to position [7765, 0]
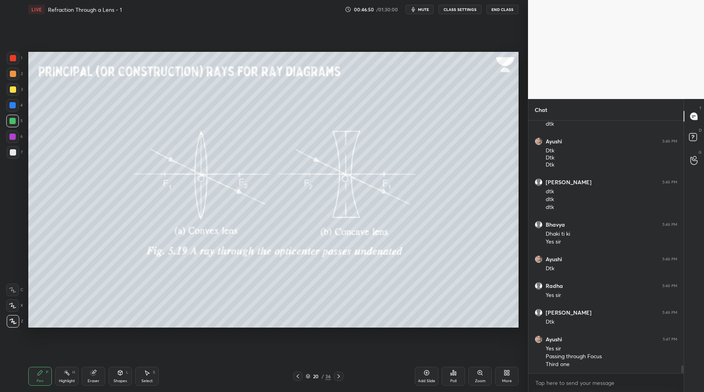
drag, startPoint x: 338, startPoint y: 377, endPoint x: 343, endPoint y: 377, distance: 4.7
click at [338, 377] on icon at bounding box center [338, 376] width 6 height 6
drag, startPoint x: 339, startPoint y: 377, endPoint x: 337, endPoint y: 371, distance: 6.7
click at [339, 378] on icon at bounding box center [338, 376] width 6 height 6
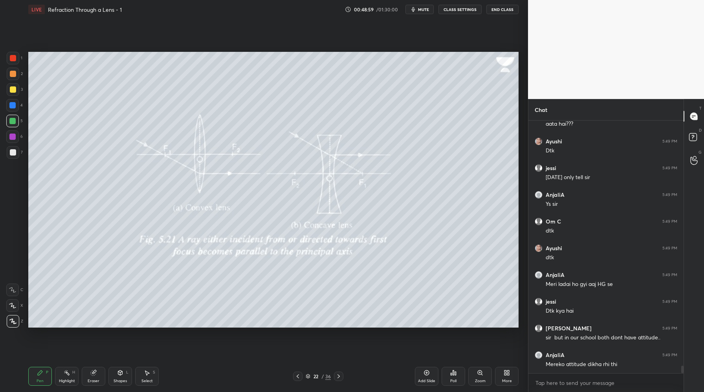
scroll to position [8386, 0]
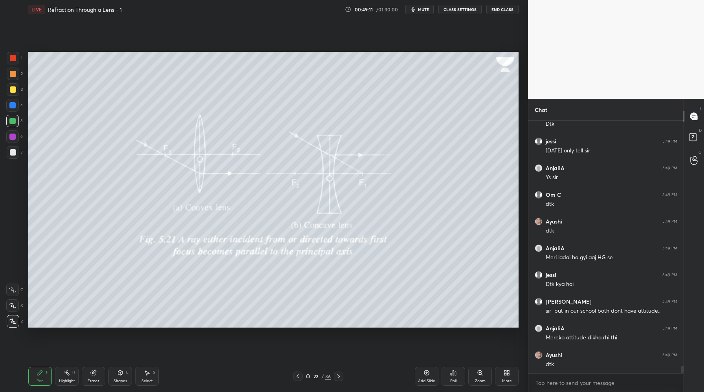
click at [340, 376] on icon at bounding box center [338, 376] width 6 height 6
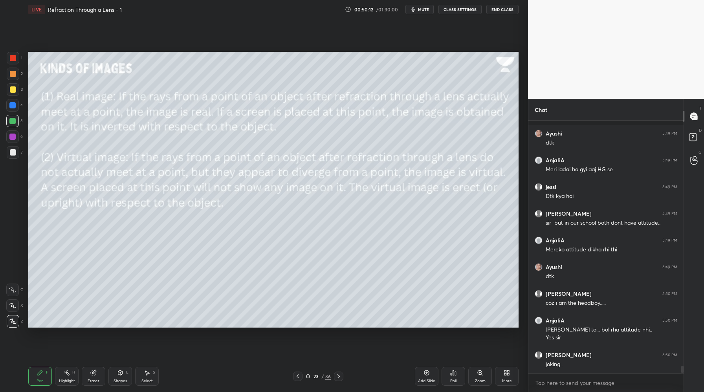
scroll to position [8515, 0]
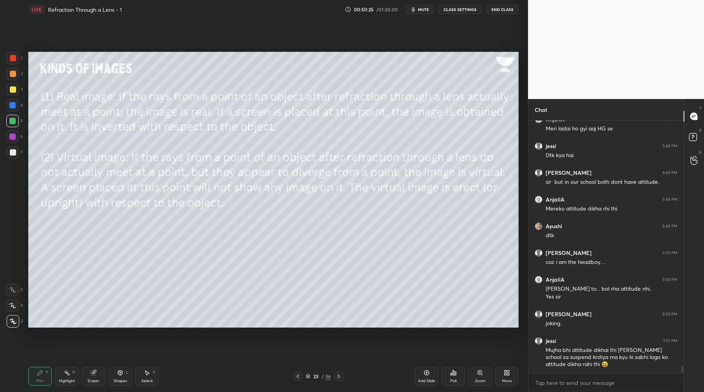
click at [337, 380] on div at bounding box center [338, 375] width 9 height 9
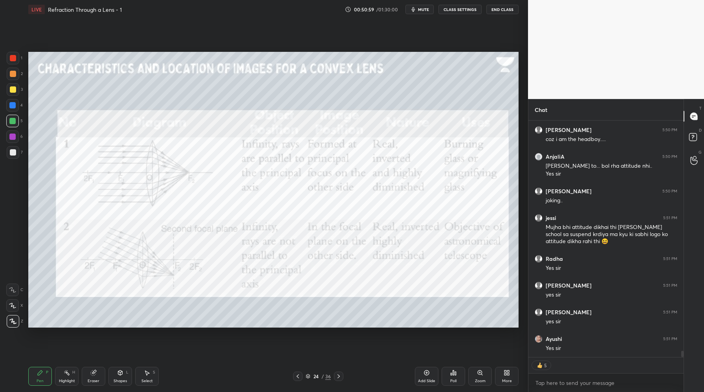
scroll to position [8665, 0]
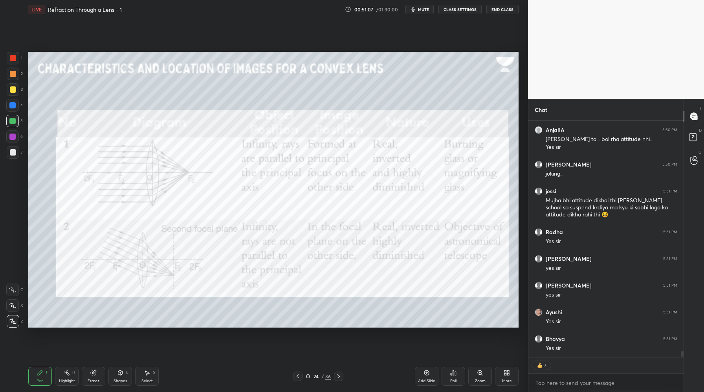
drag, startPoint x: 15, startPoint y: 57, endPoint x: 18, endPoint y: 63, distance: 7.0
click at [15, 58] on div at bounding box center [13, 58] width 6 height 6
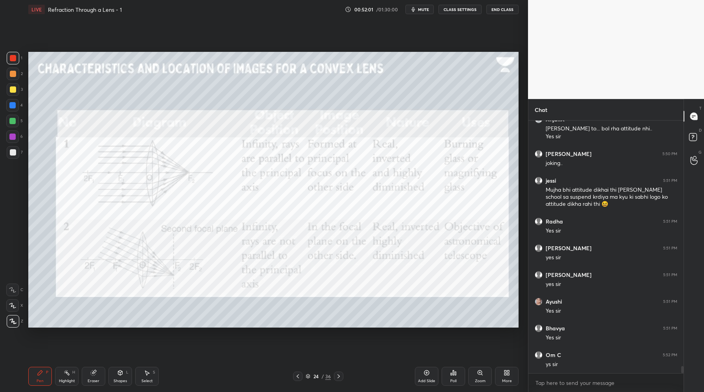
scroll to position [8702, 0]
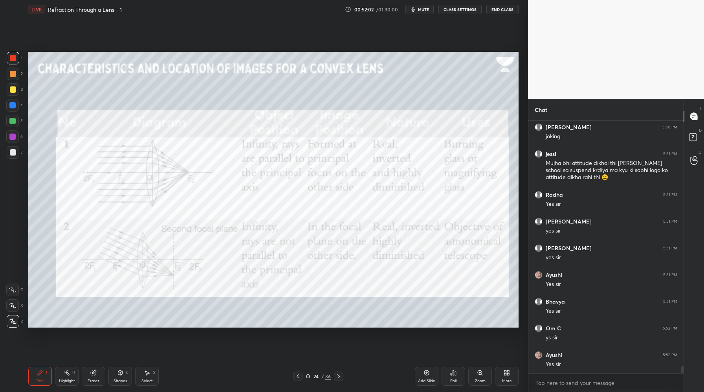
click at [338, 380] on div at bounding box center [338, 375] width 9 height 9
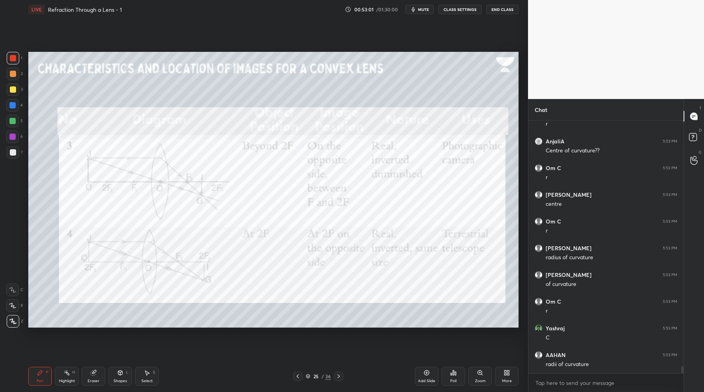
scroll to position [9049, 0]
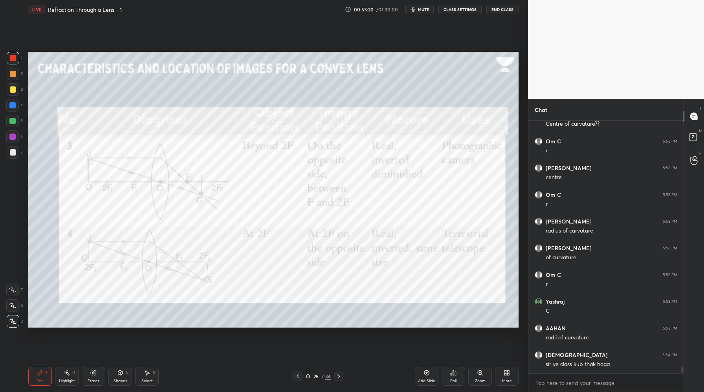
drag, startPoint x: 97, startPoint y: 375, endPoint x: 109, endPoint y: 336, distance: 40.5
click at [97, 375] on div "Eraser" at bounding box center [94, 376] width 24 height 19
click at [40, 382] on div "Pen" at bounding box center [40, 381] width 7 height 4
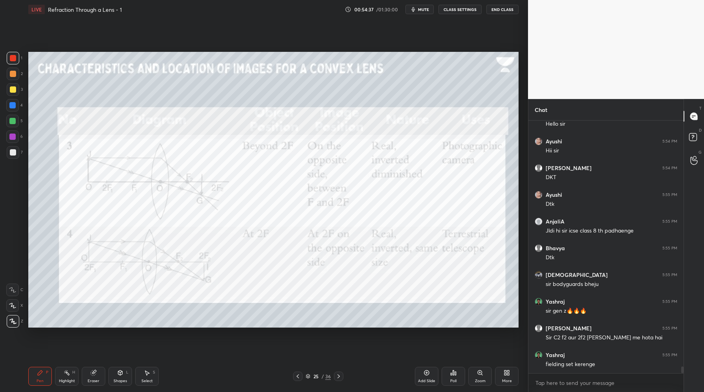
scroll to position [9450, 0]
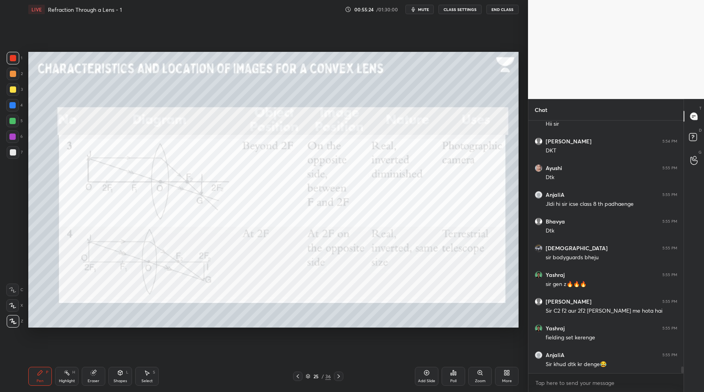
click at [339, 377] on icon at bounding box center [338, 376] width 6 height 6
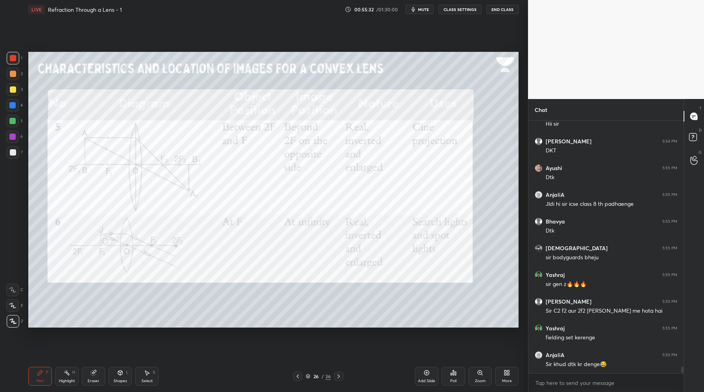
click at [296, 379] on div at bounding box center [297, 375] width 9 height 9
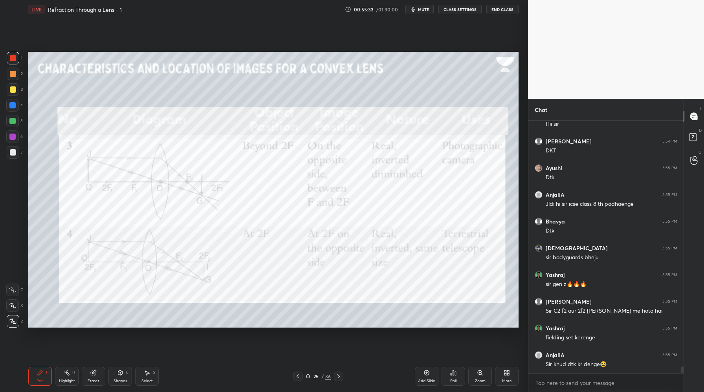
drag, startPoint x: 296, startPoint y: 377, endPoint x: 298, endPoint y: 360, distance: 17.3
click at [296, 377] on icon at bounding box center [297, 376] width 6 height 6
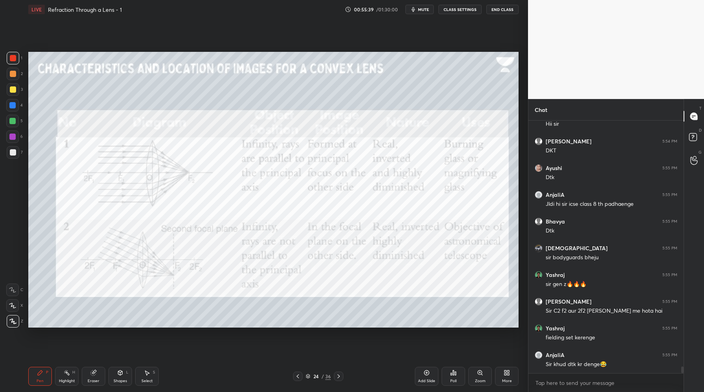
click at [423, 11] on span "mute" at bounding box center [423, 9] width 11 height 5
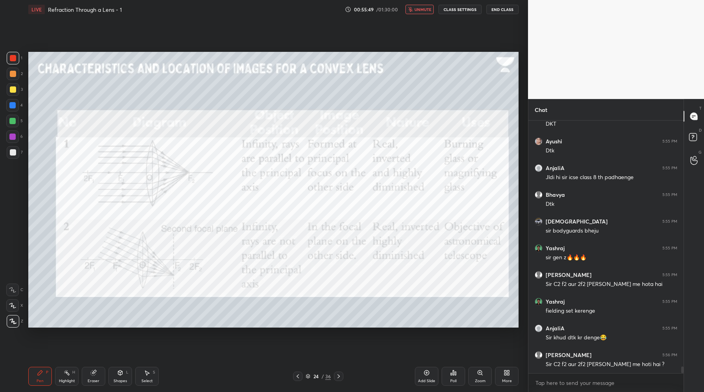
scroll to position [9510, 0]
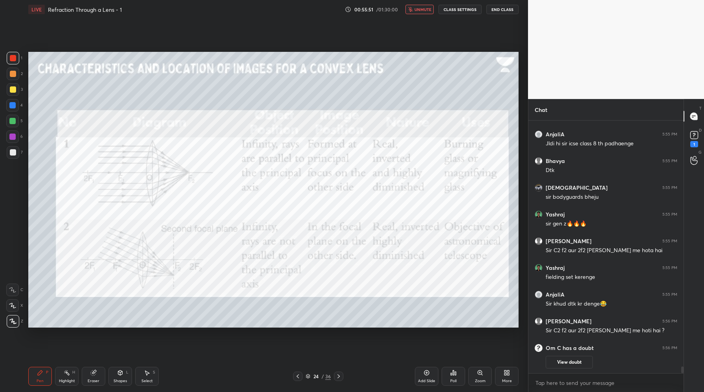
click at [424, 9] on span "unmute" at bounding box center [422, 9] width 17 height 5
click at [695, 136] on rect at bounding box center [693, 135] width 7 height 7
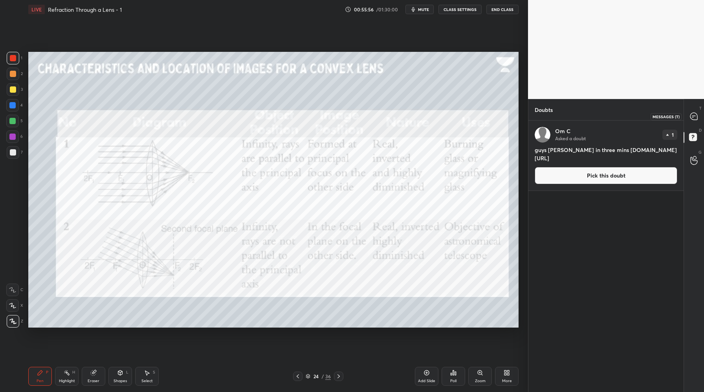
click at [695, 115] on icon at bounding box center [693, 116] width 7 height 7
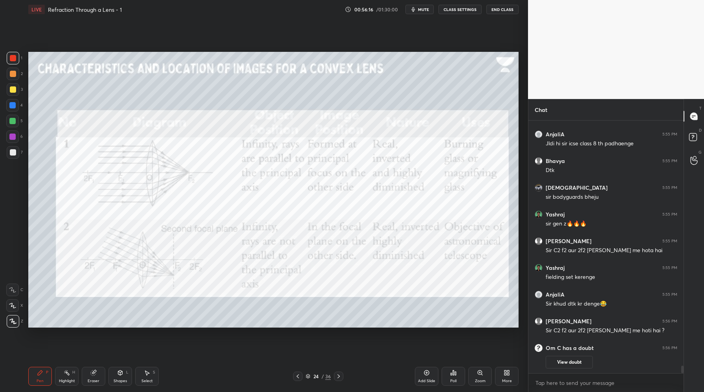
scroll to position [8182, 0]
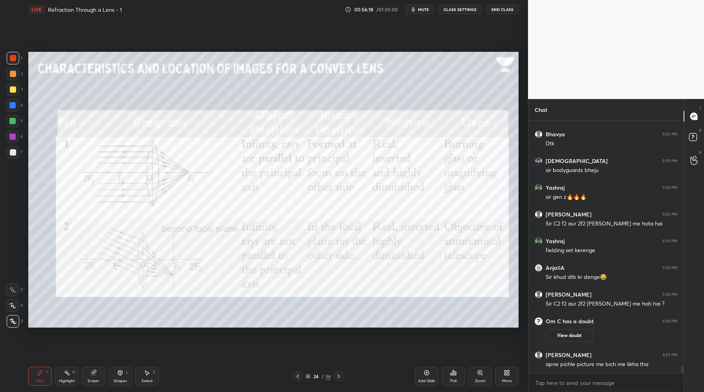
click at [338, 378] on icon at bounding box center [338, 376] width 6 height 6
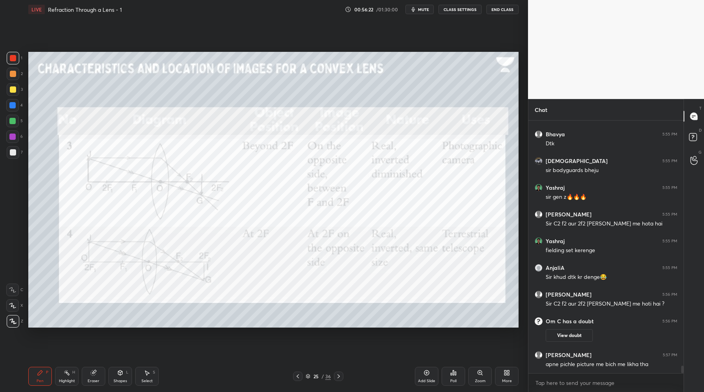
click at [339, 378] on icon at bounding box center [338, 376] width 6 height 6
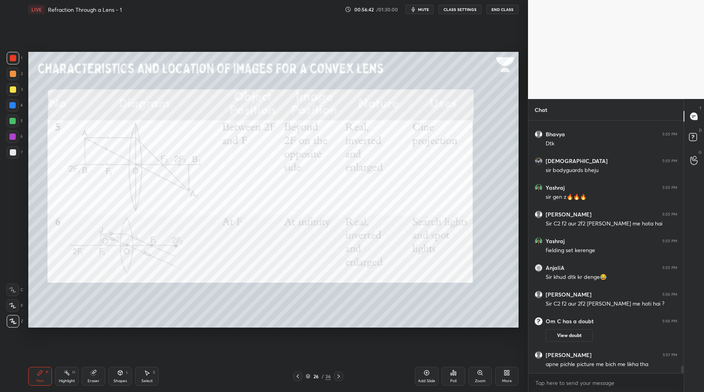
click at [296, 378] on icon at bounding box center [297, 376] width 6 height 6
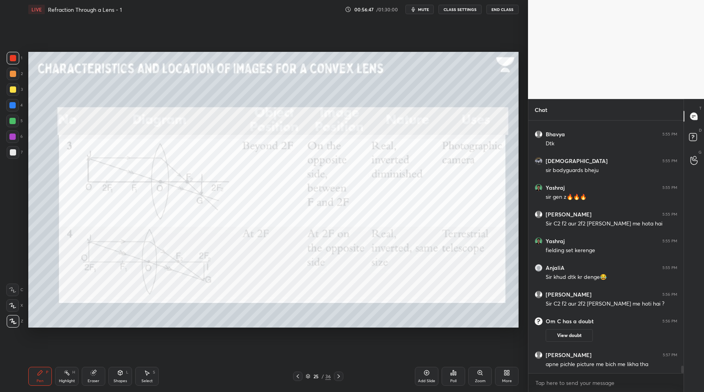
scroll to position [8208, 0]
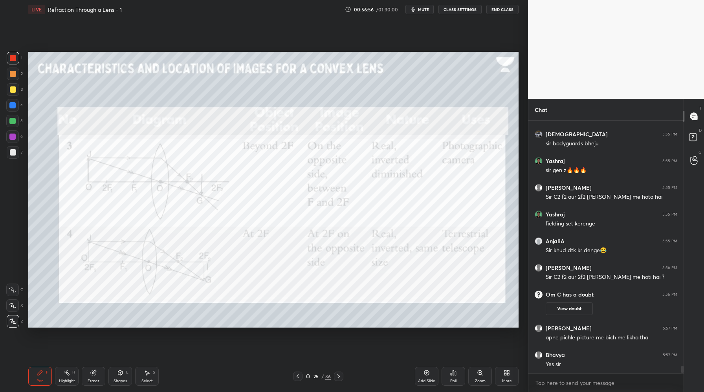
click at [340, 377] on icon at bounding box center [338, 376] width 6 height 6
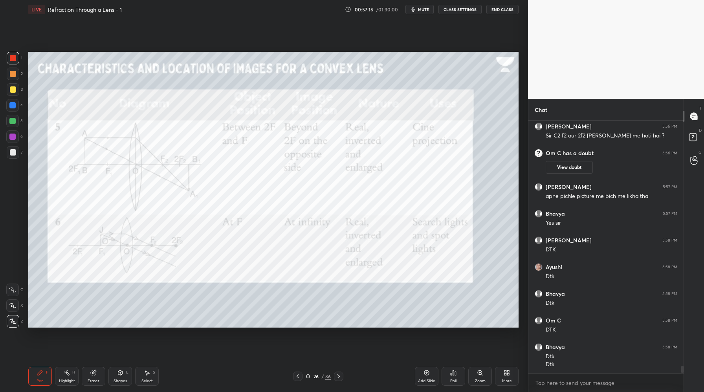
scroll to position [8357, 0]
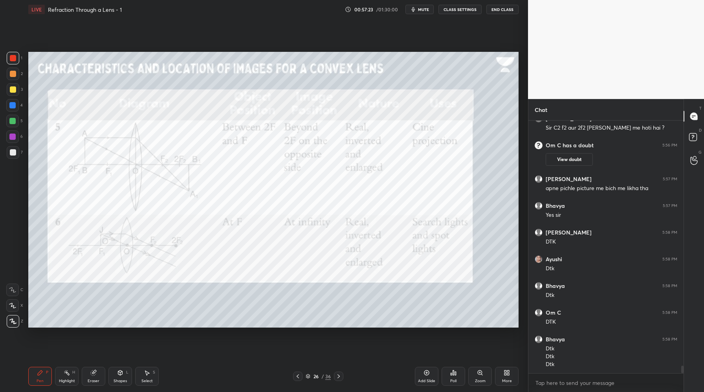
click at [341, 377] on icon at bounding box center [338, 376] width 6 height 6
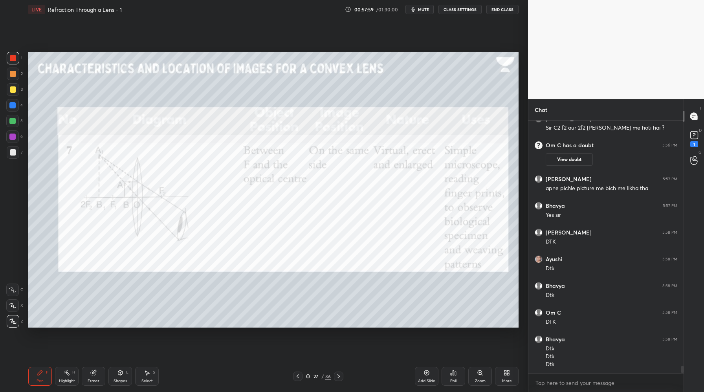
scroll to position [8391, 0]
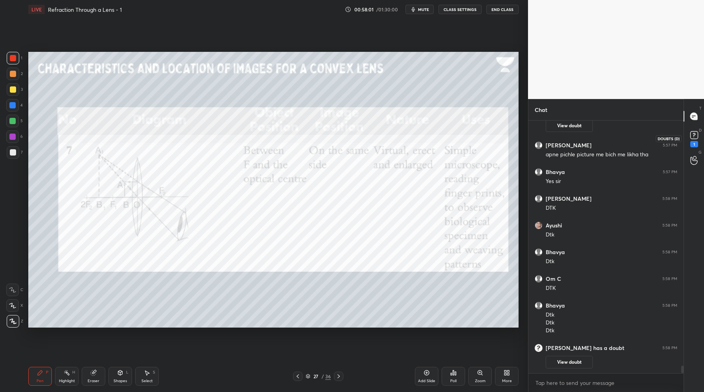
click at [690, 141] on div "1" at bounding box center [694, 138] width 12 height 18
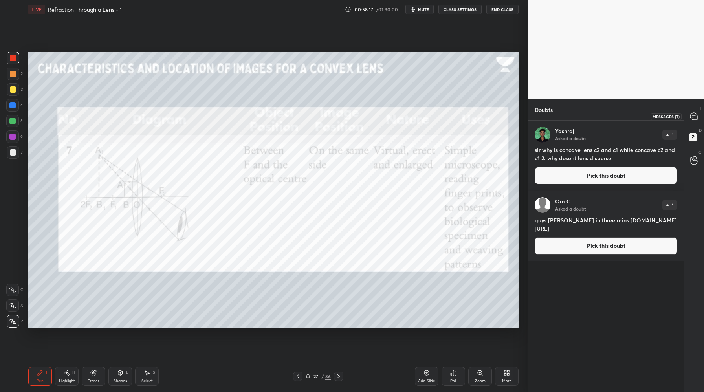
click at [695, 115] on icon at bounding box center [693, 116] width 7 height 7
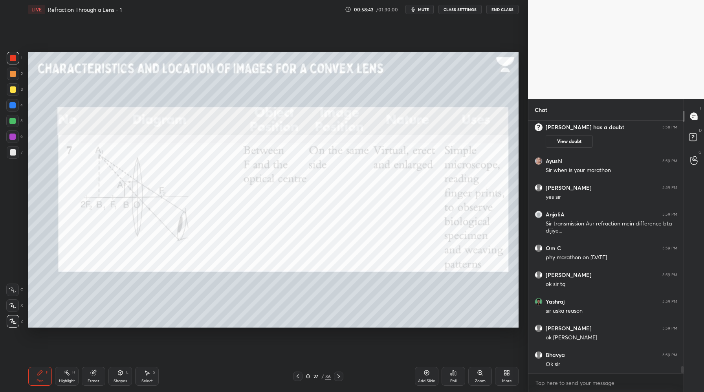
scroll to position [8575, 0]
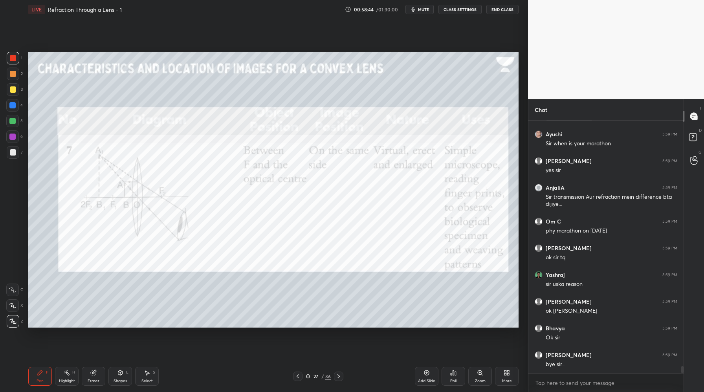
click at [429, 379] on div "Add Slide" at bounding box center [427, 376] width 24 height 19
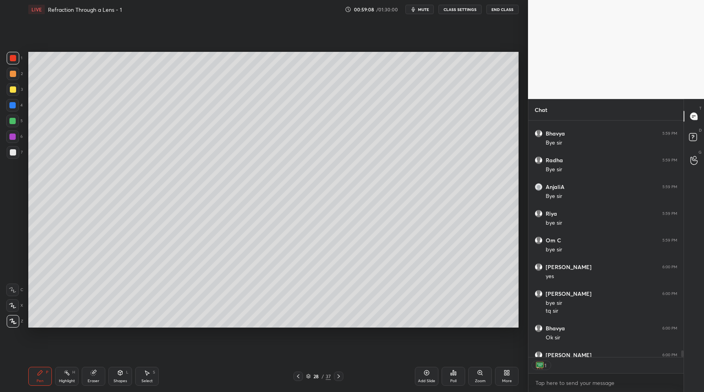
scroll to position [234, 153]
click at [502, 7] on button "End Class" at bounding box center [502, 9] width 32 height 9
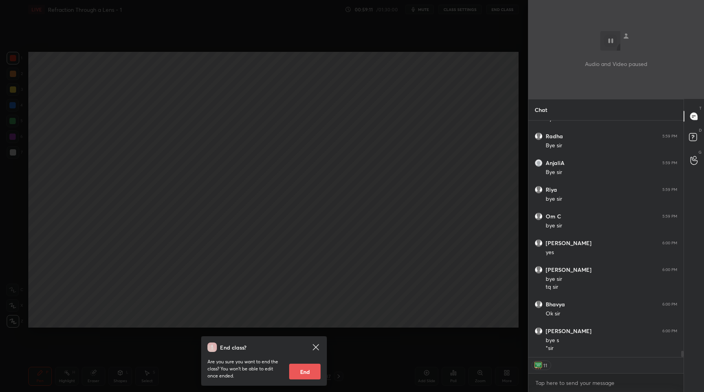
scroll to position [8927, 0]
click at [307, 371] on button "End" at bounding box center [304, 372] width 31 height 16
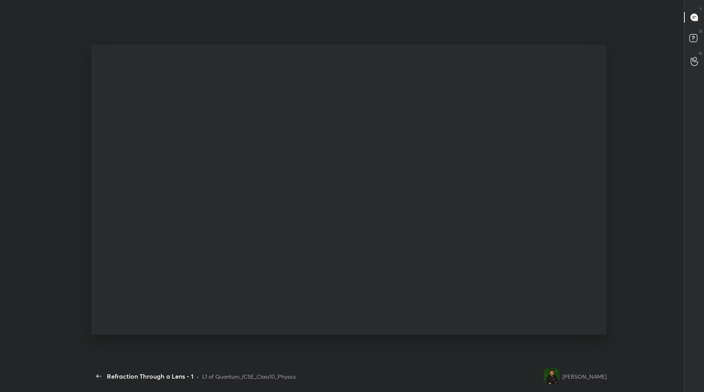
scroll to position [0, 0]
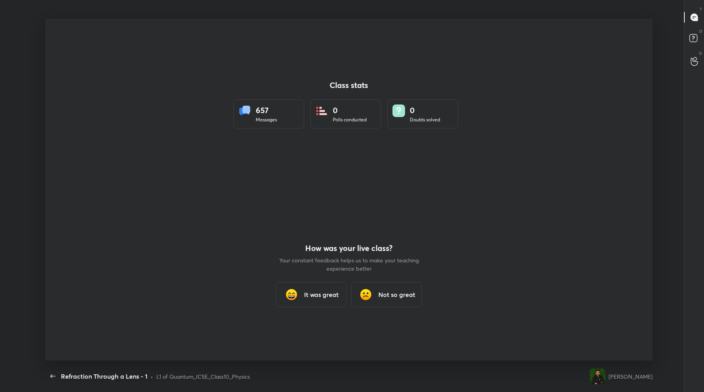
type textarea "x"
